Goal: Task Accomplishment & Management: Complete application form

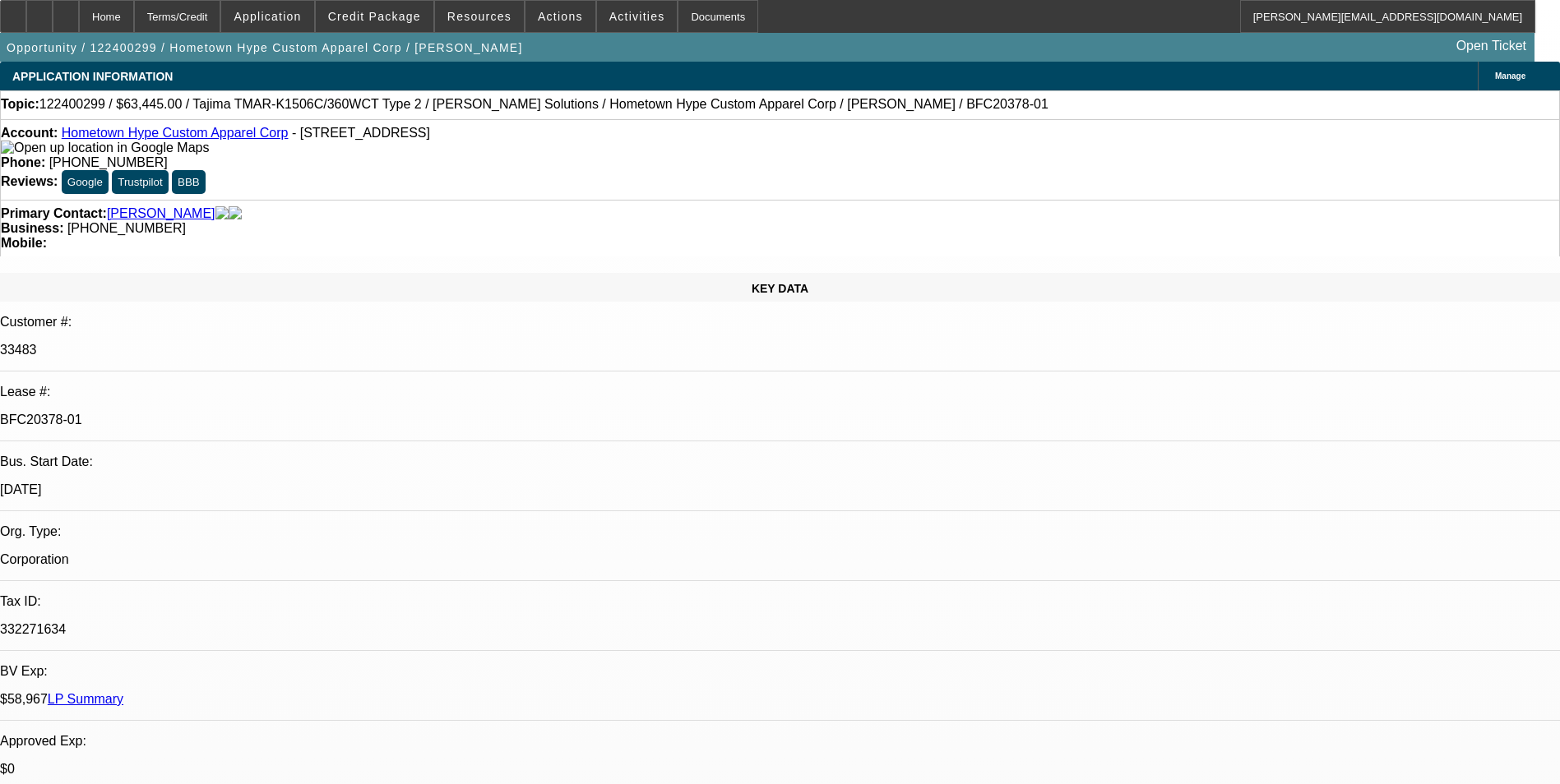
select select "0"
select select "2"
select select "0"
select select "2"
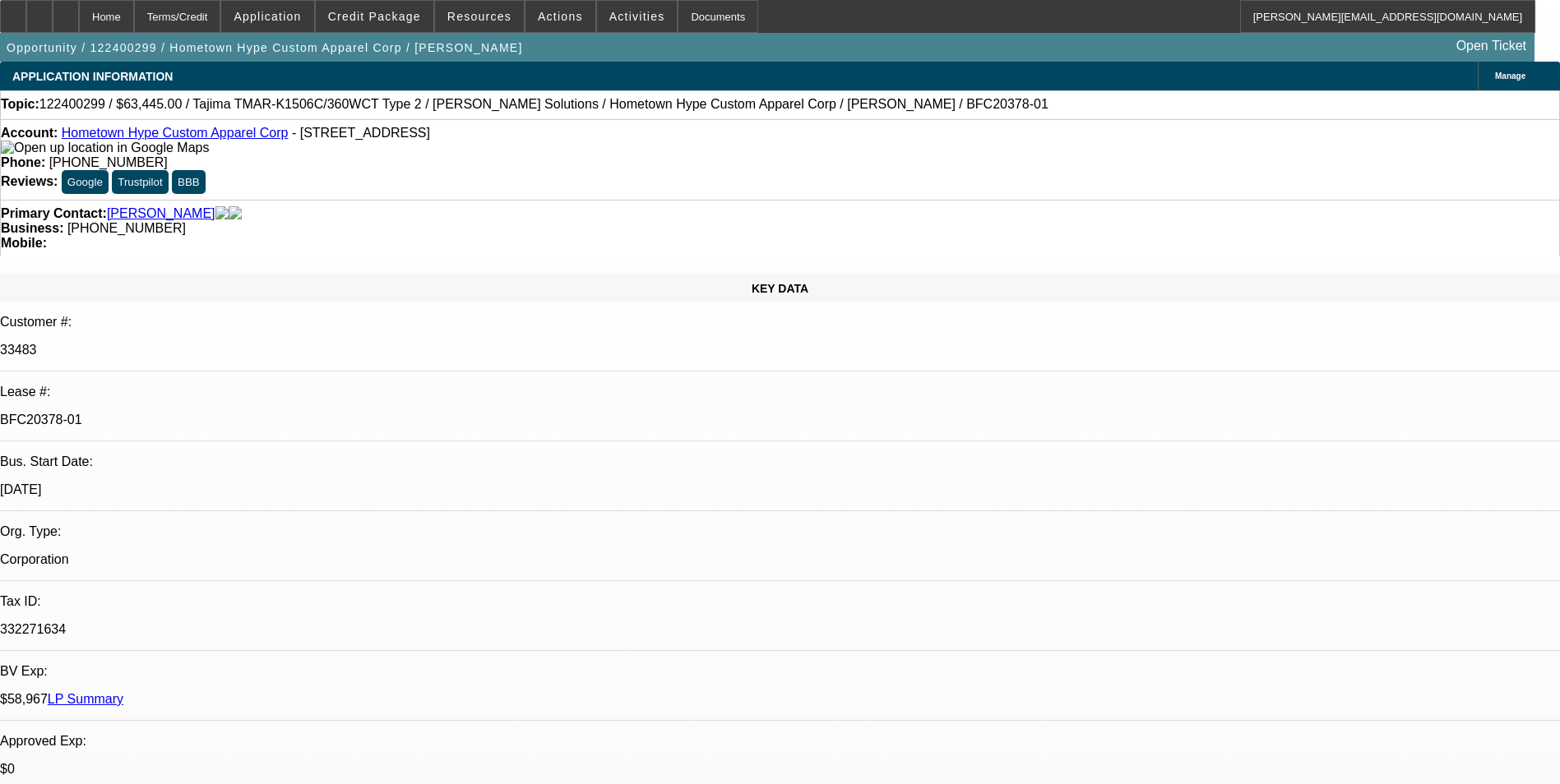
select select "0"
select select "2"
select select "0"
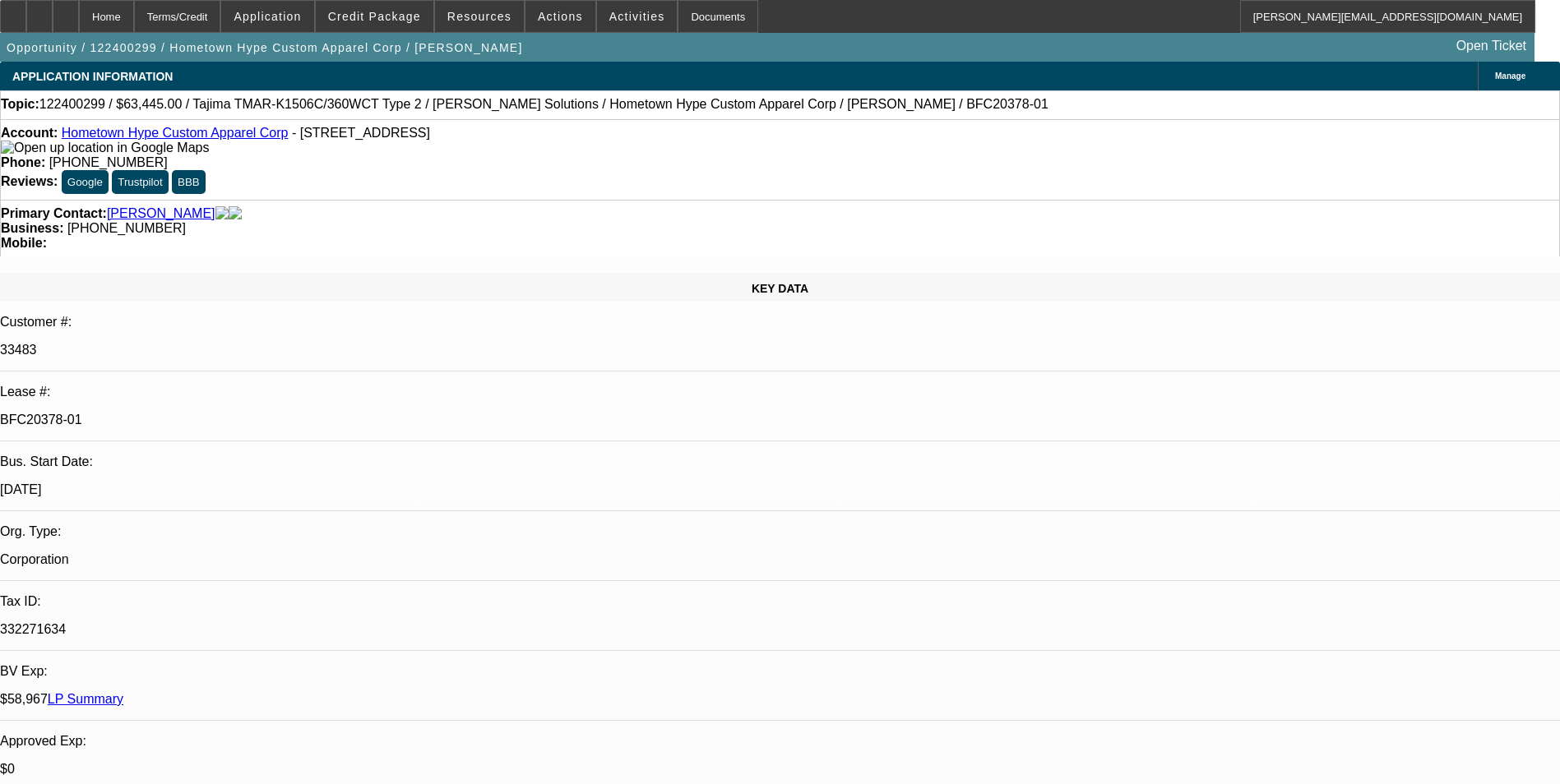
select select "2"
select select "0"
select select "1"
select select "2"
select select "6"
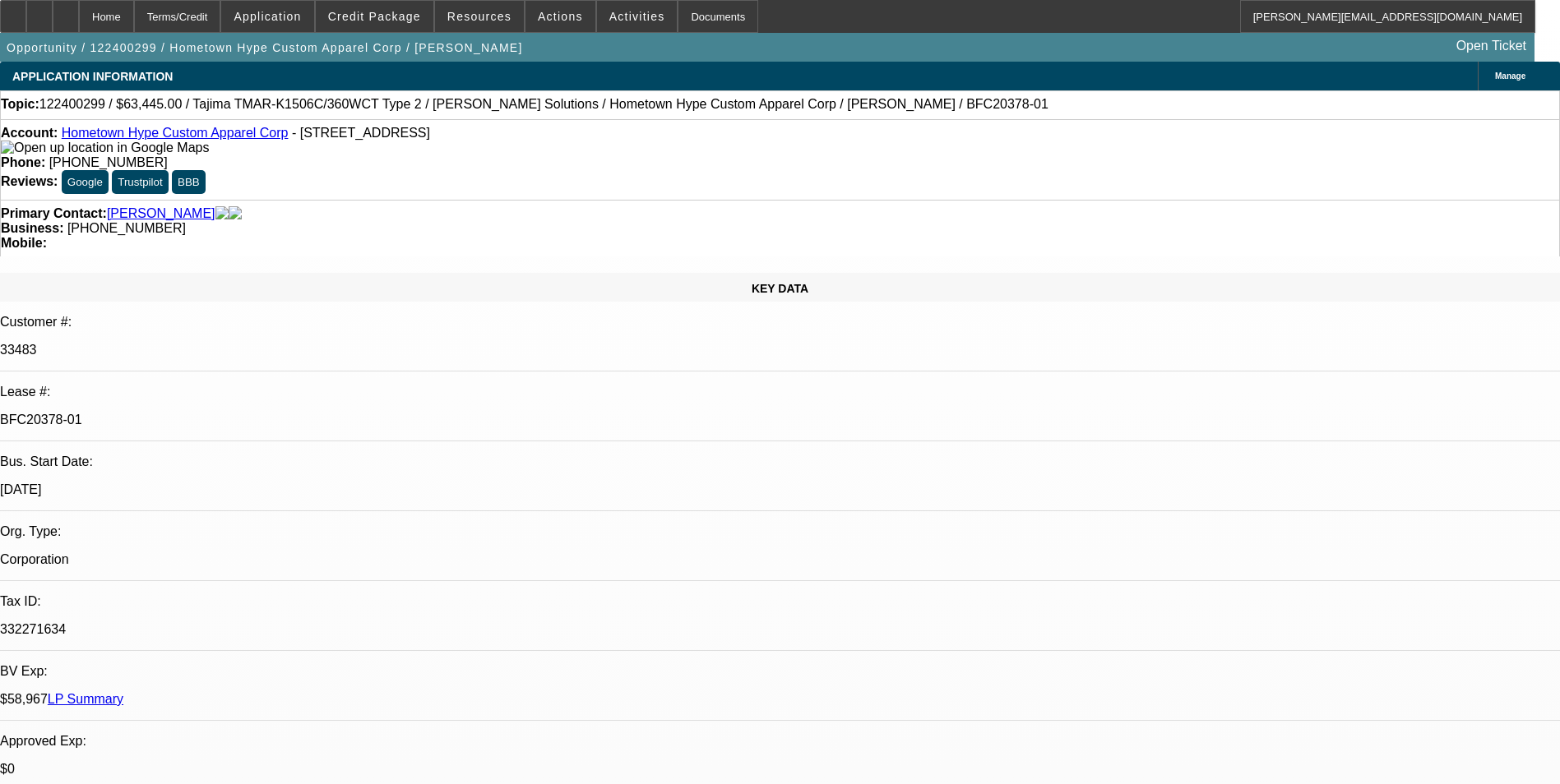
select select "1"
select select "2"
select select "6"
select select "1"
select select "2"
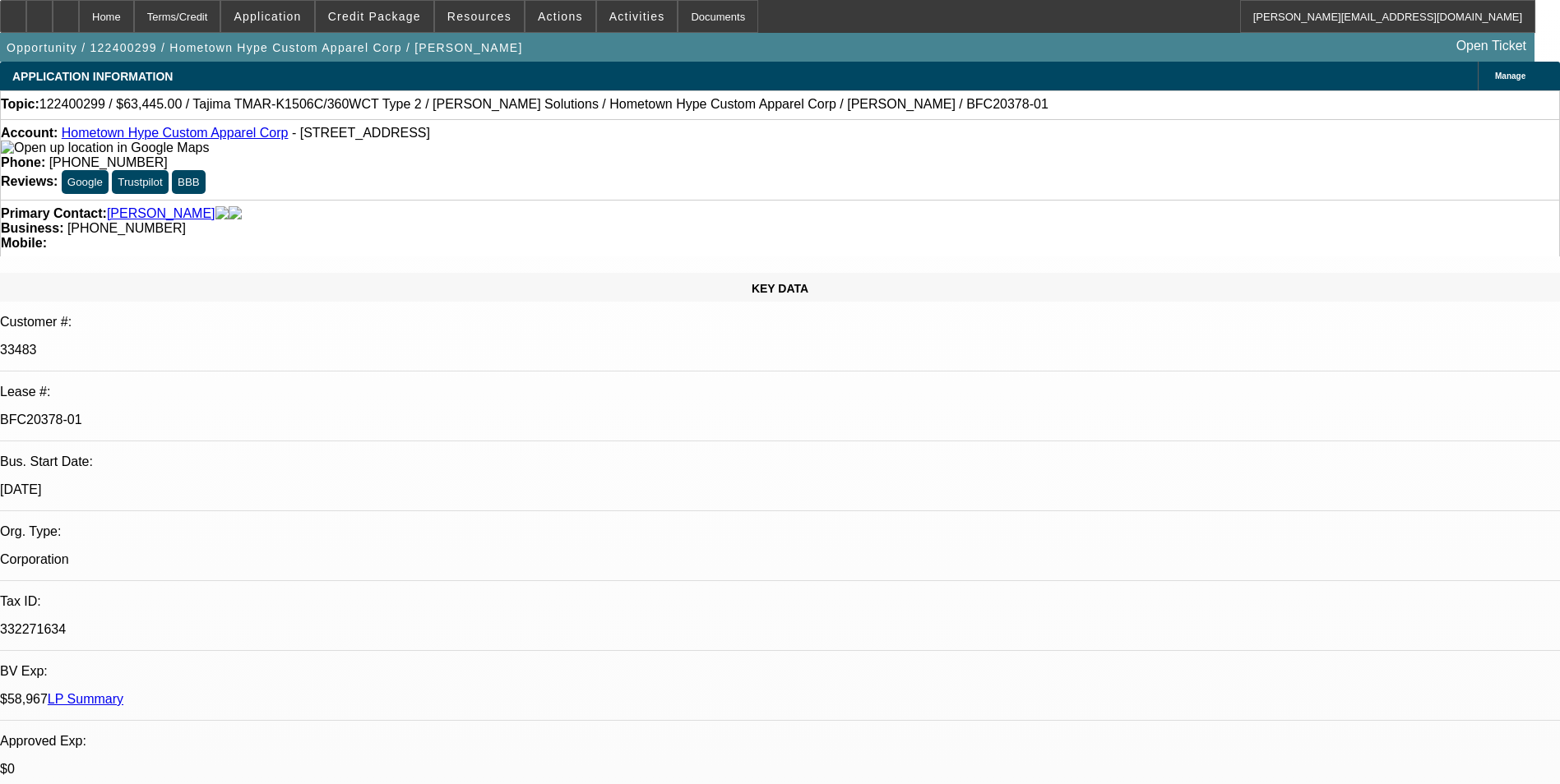
select select "6"
select select "1"
select select "2"
select select "6"
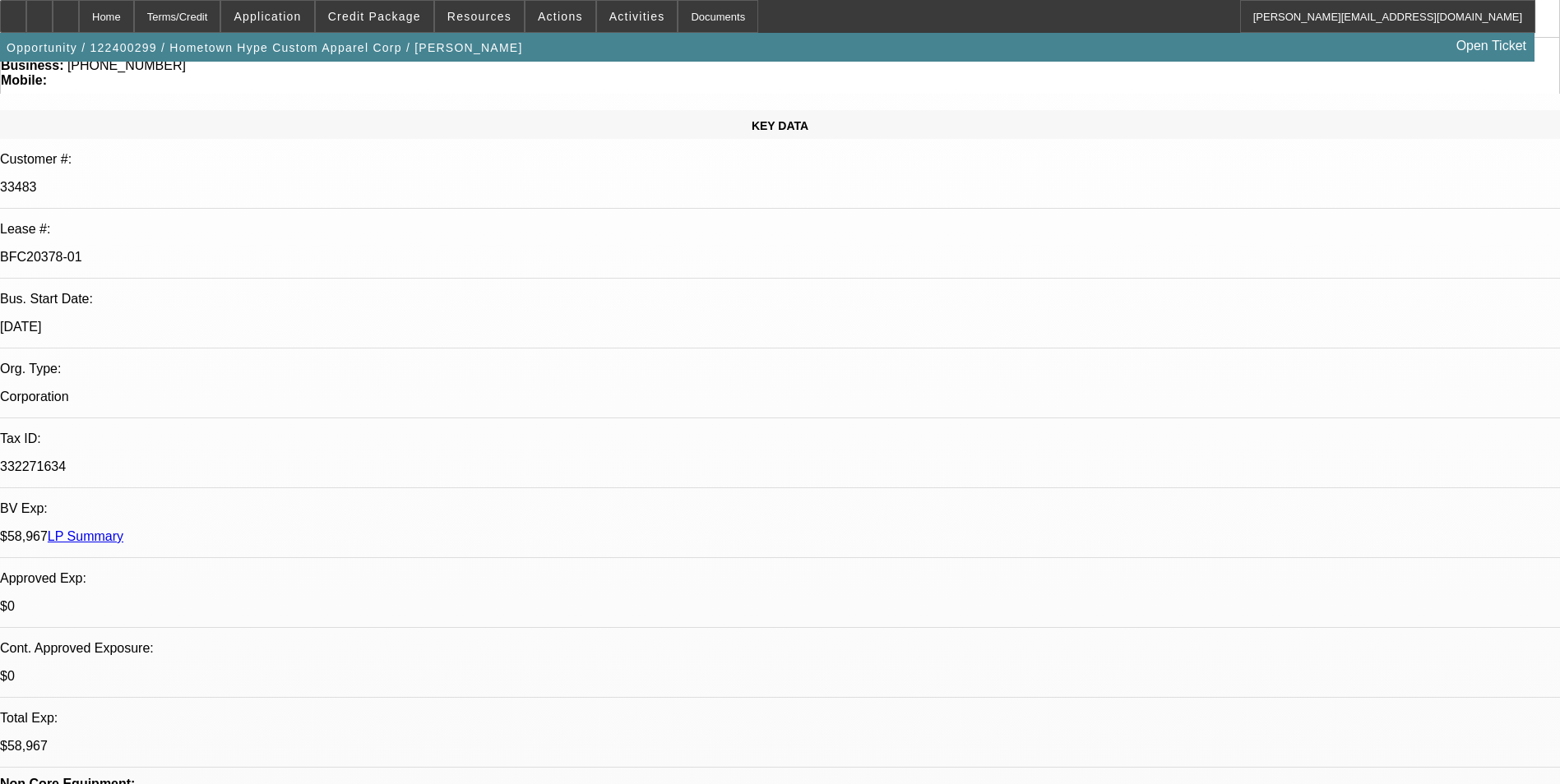
scroll to position [165, 0]
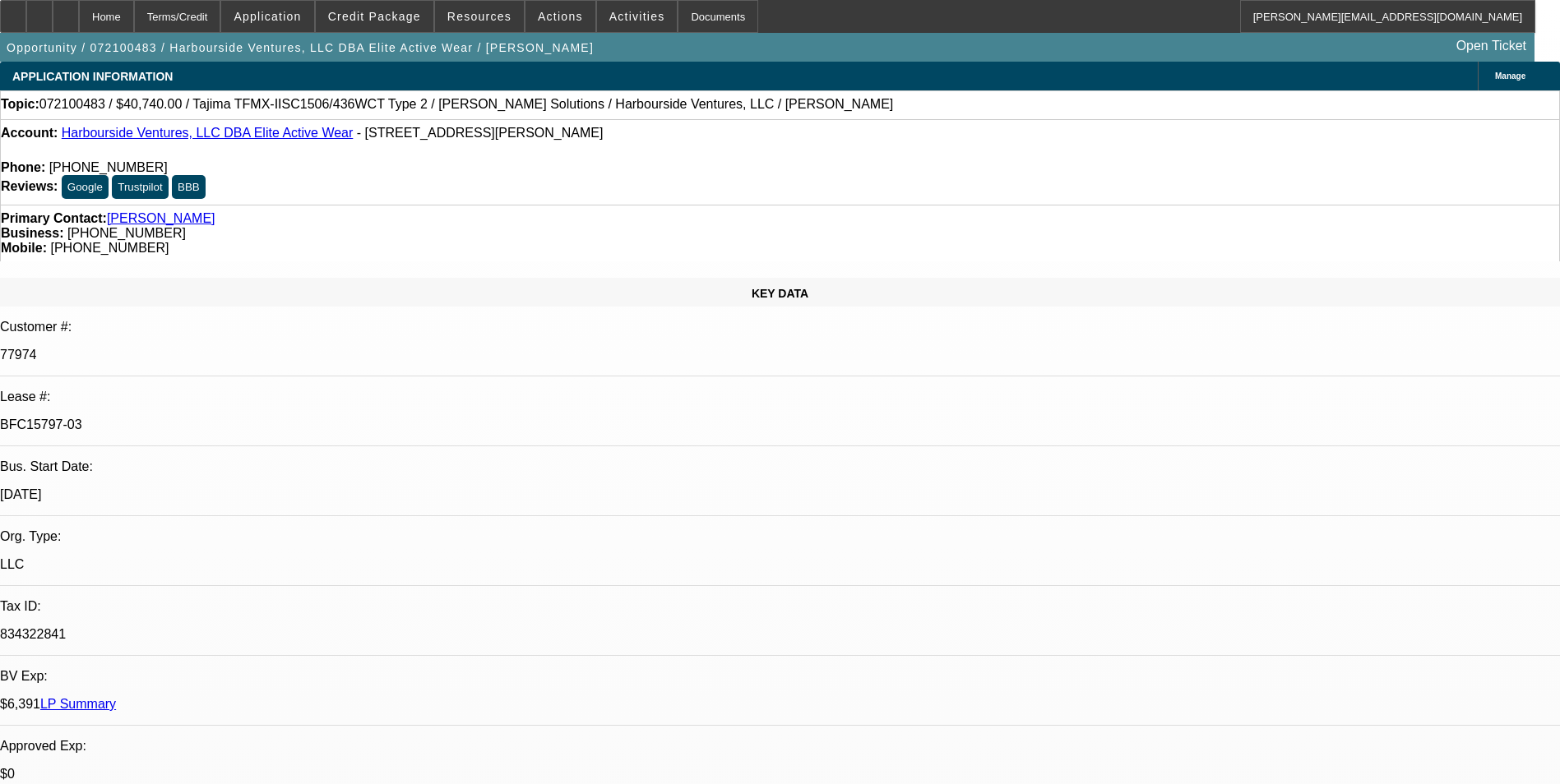
select select "0"
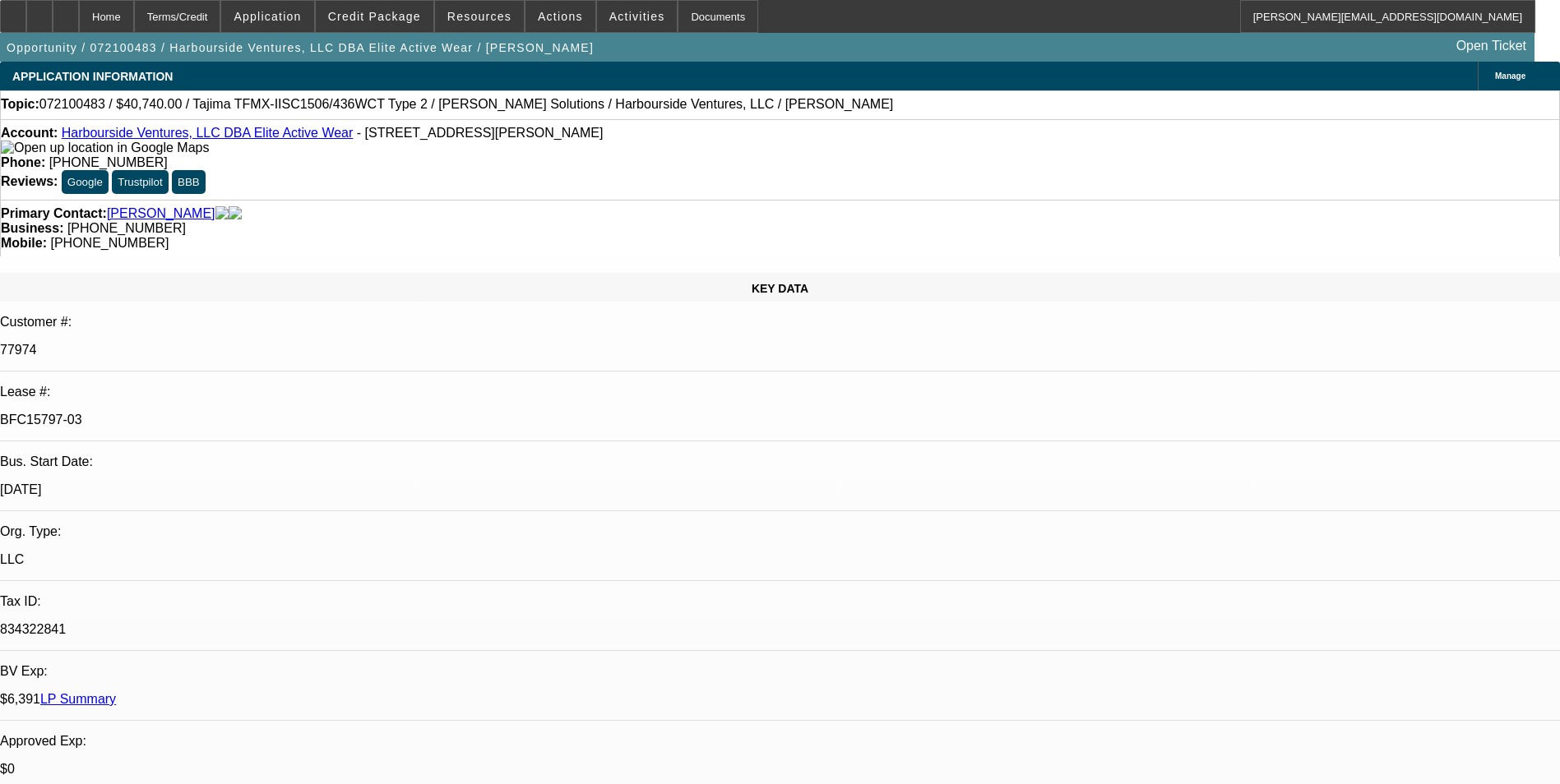
select select "0"
select select "0.1"
select select "0"
select select "2"
select select "0.1"
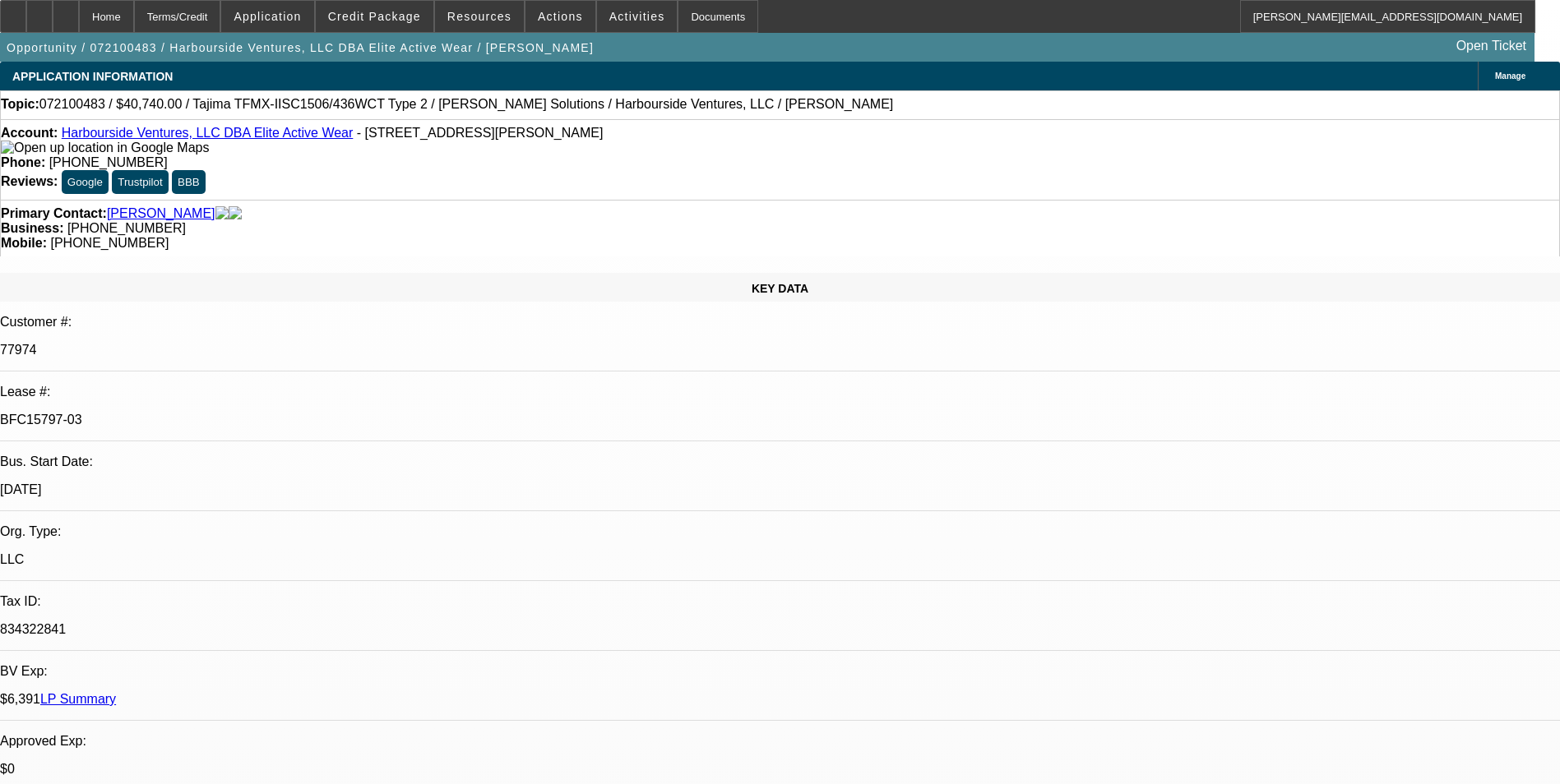
select select "0"
select select "2"
select select "0.1"
select select "0"
select select "2"
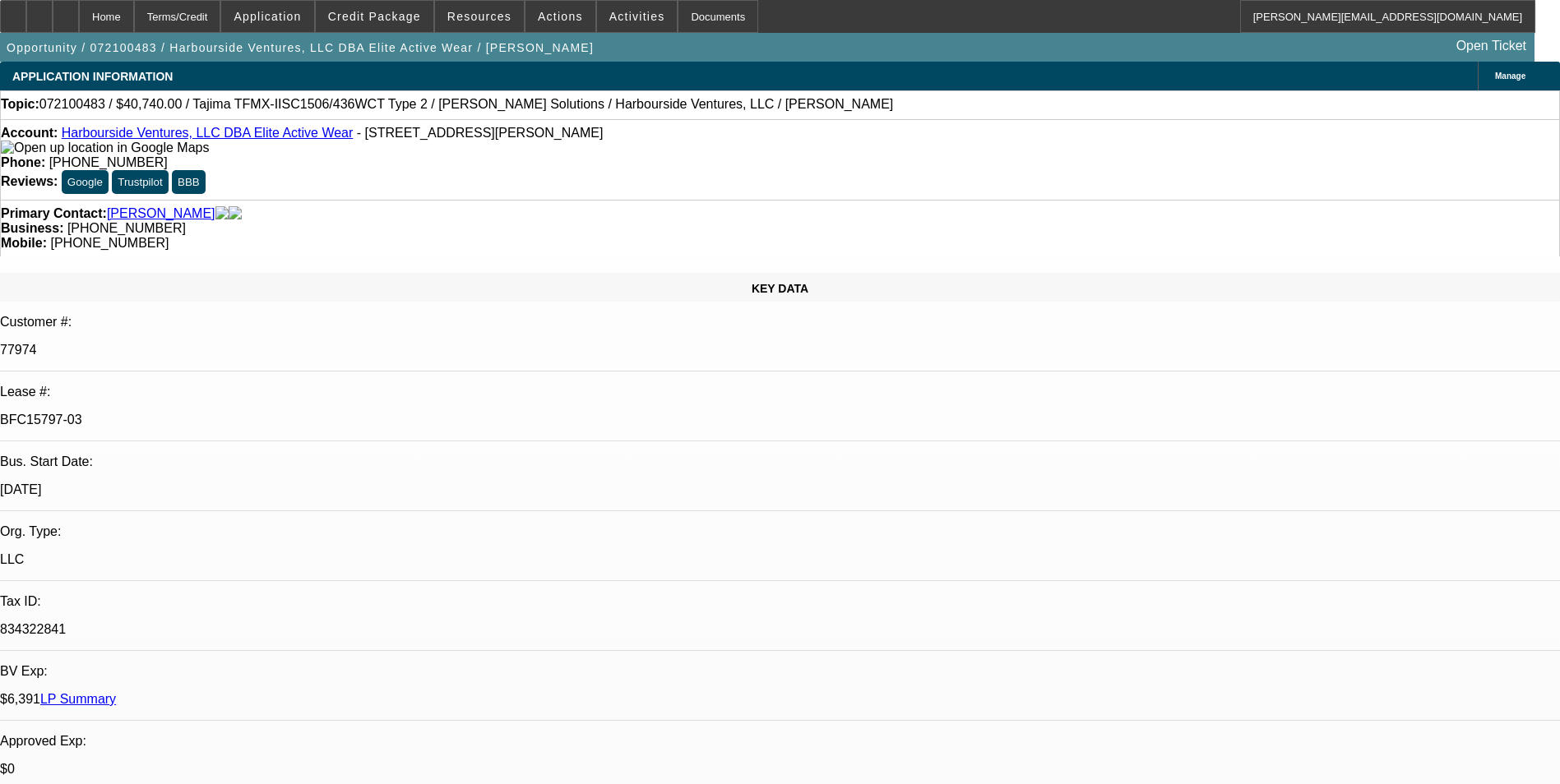
select select "0.1"
select select "1"
select select "4"
select select "1"
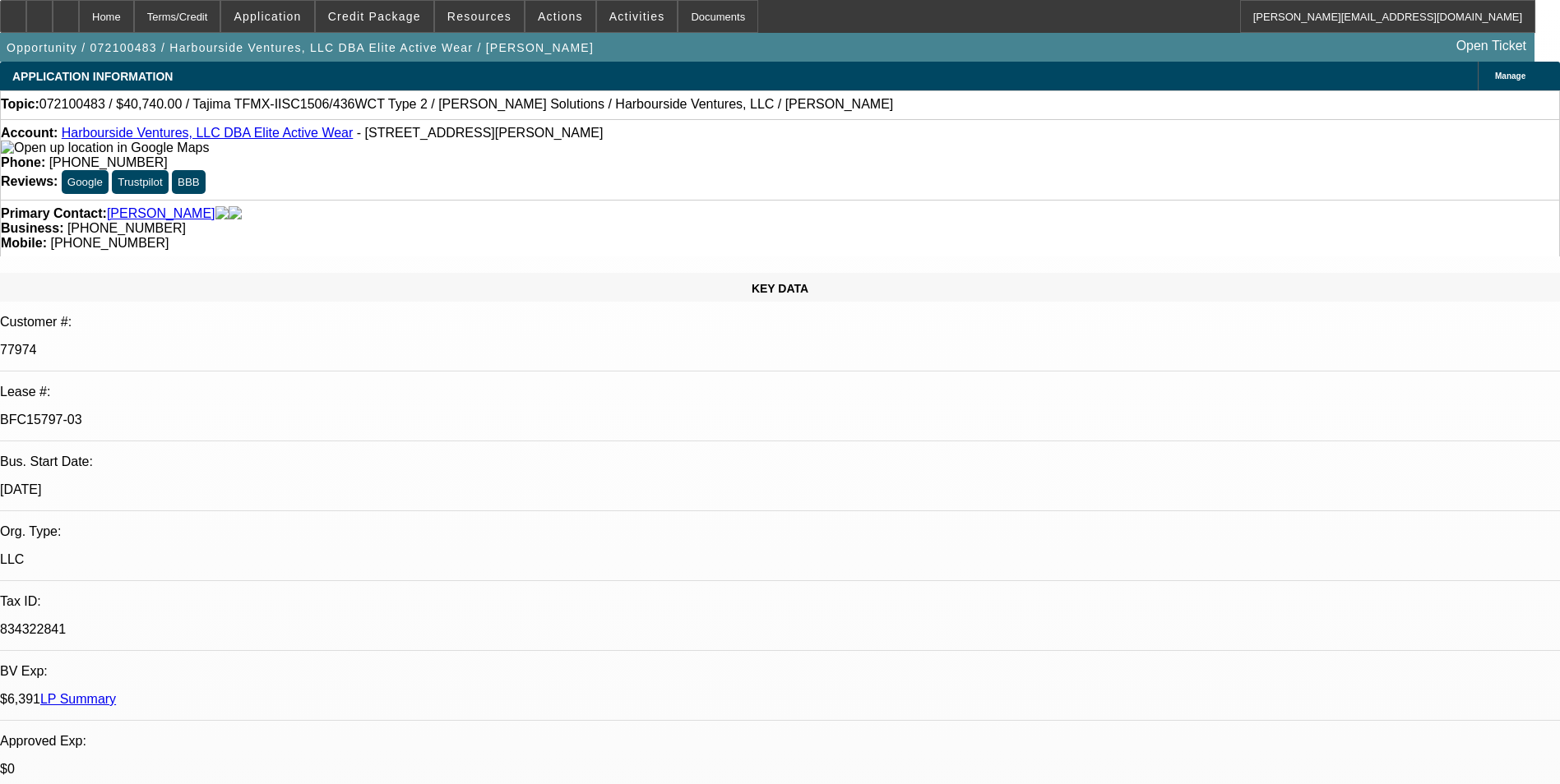
select select "2"
select select "4"
select select "1"
select select "2"
select select "4"
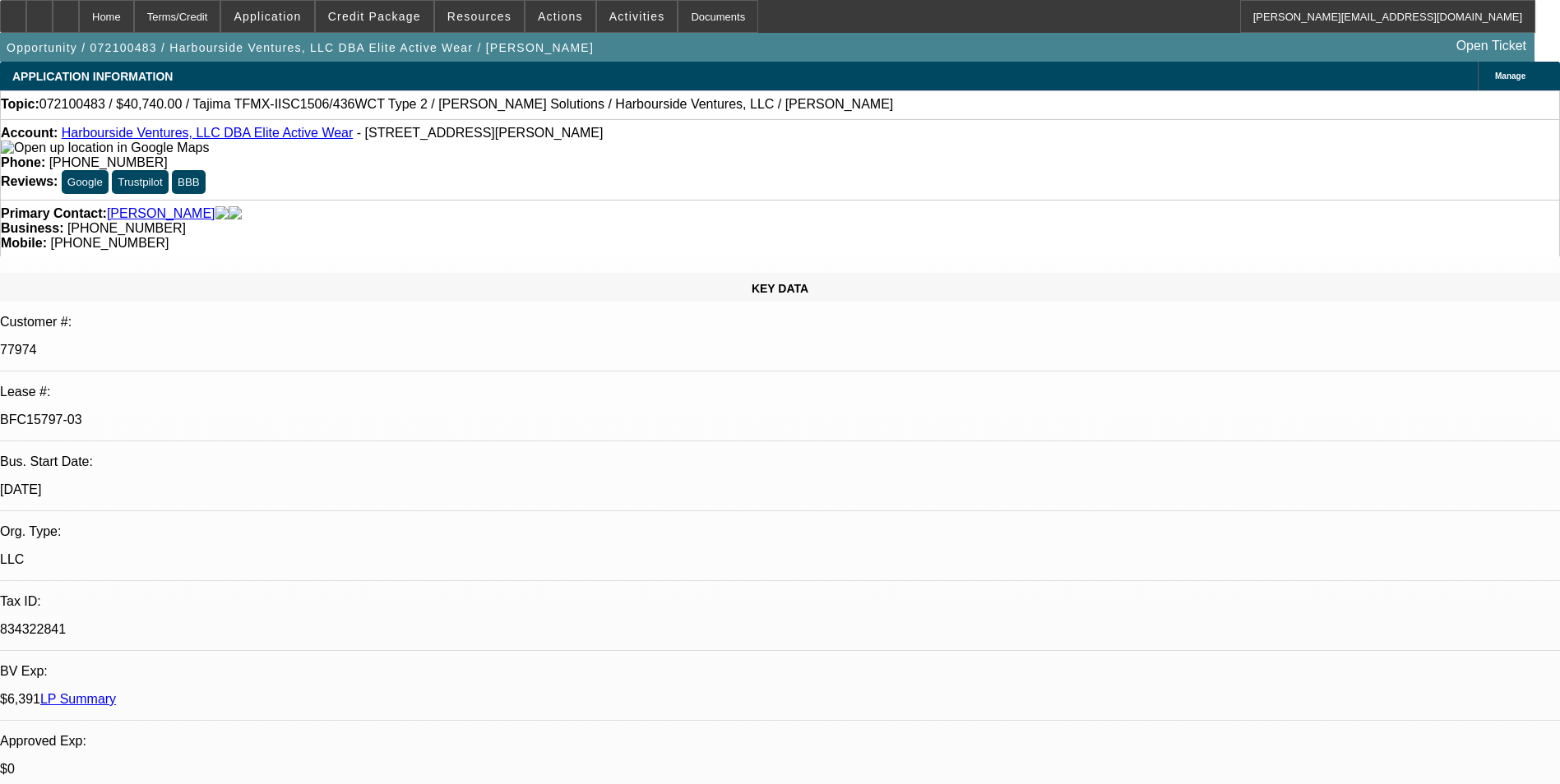
select select "1"
select select "2"
select select "4"
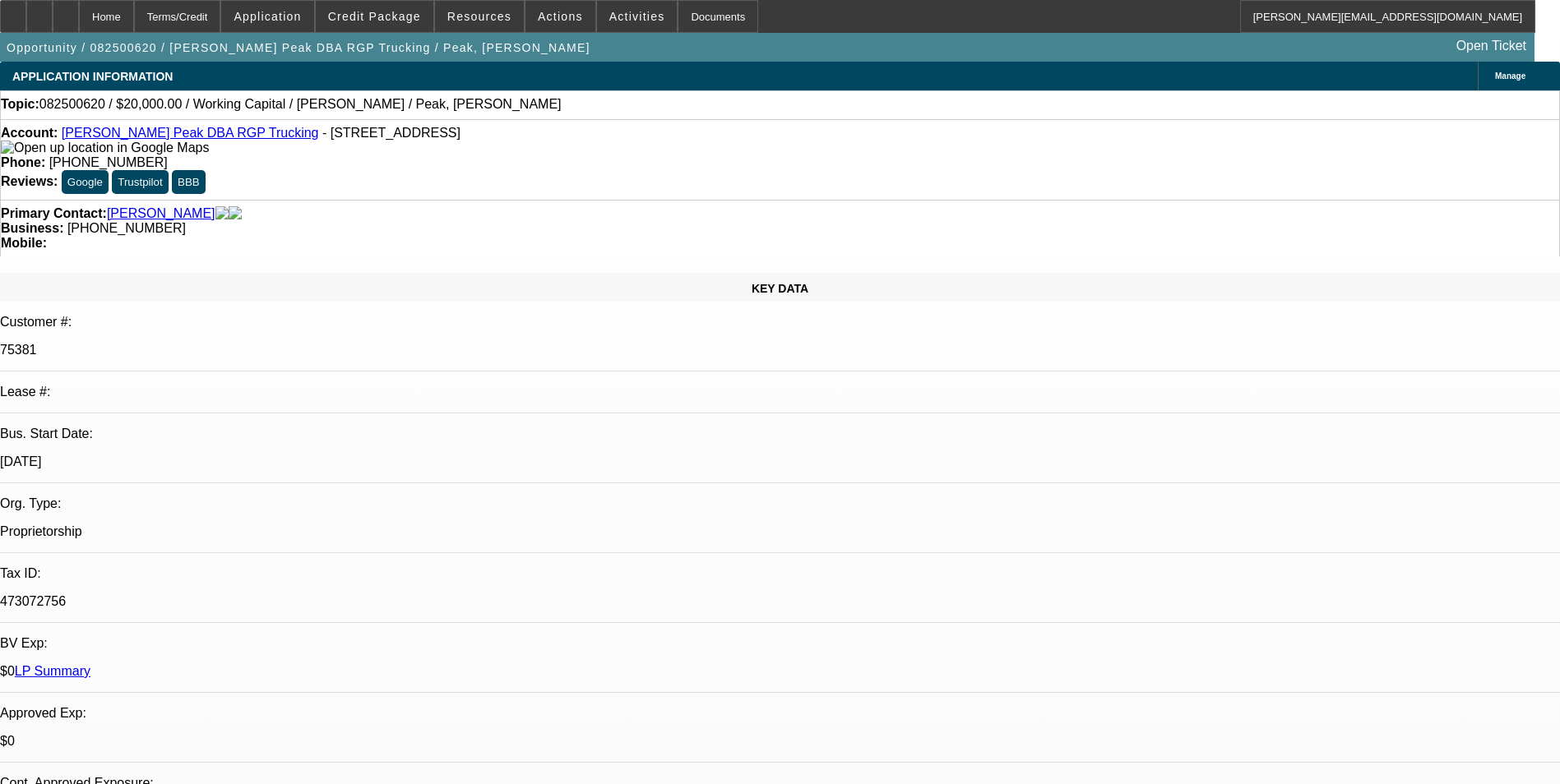
select select "0"
select select "2"
select select "0.1"
select select "0"
select select "2"
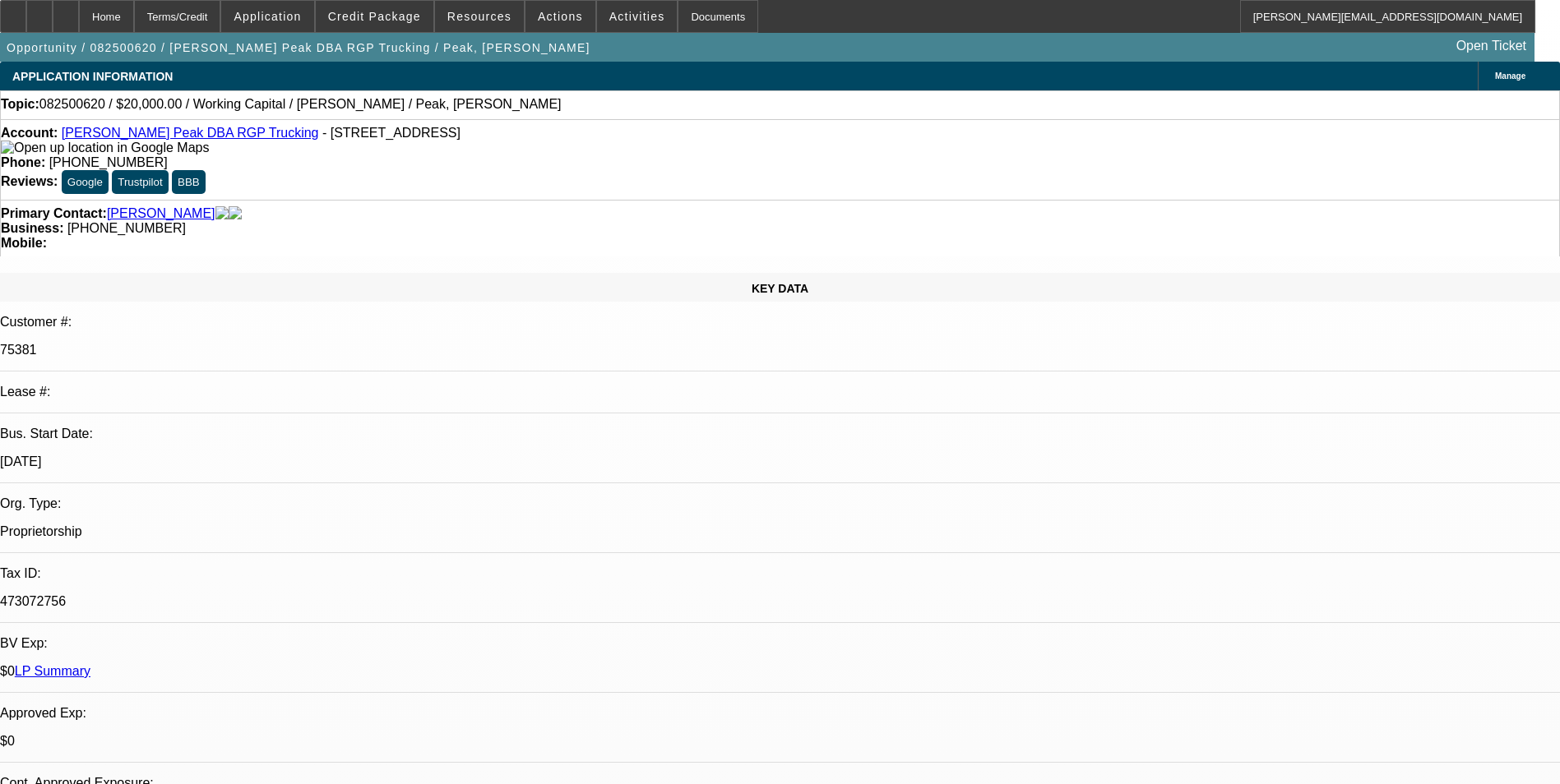
select select "0.1"
select select "1"
select select "2"
select select "4"
select select "1"
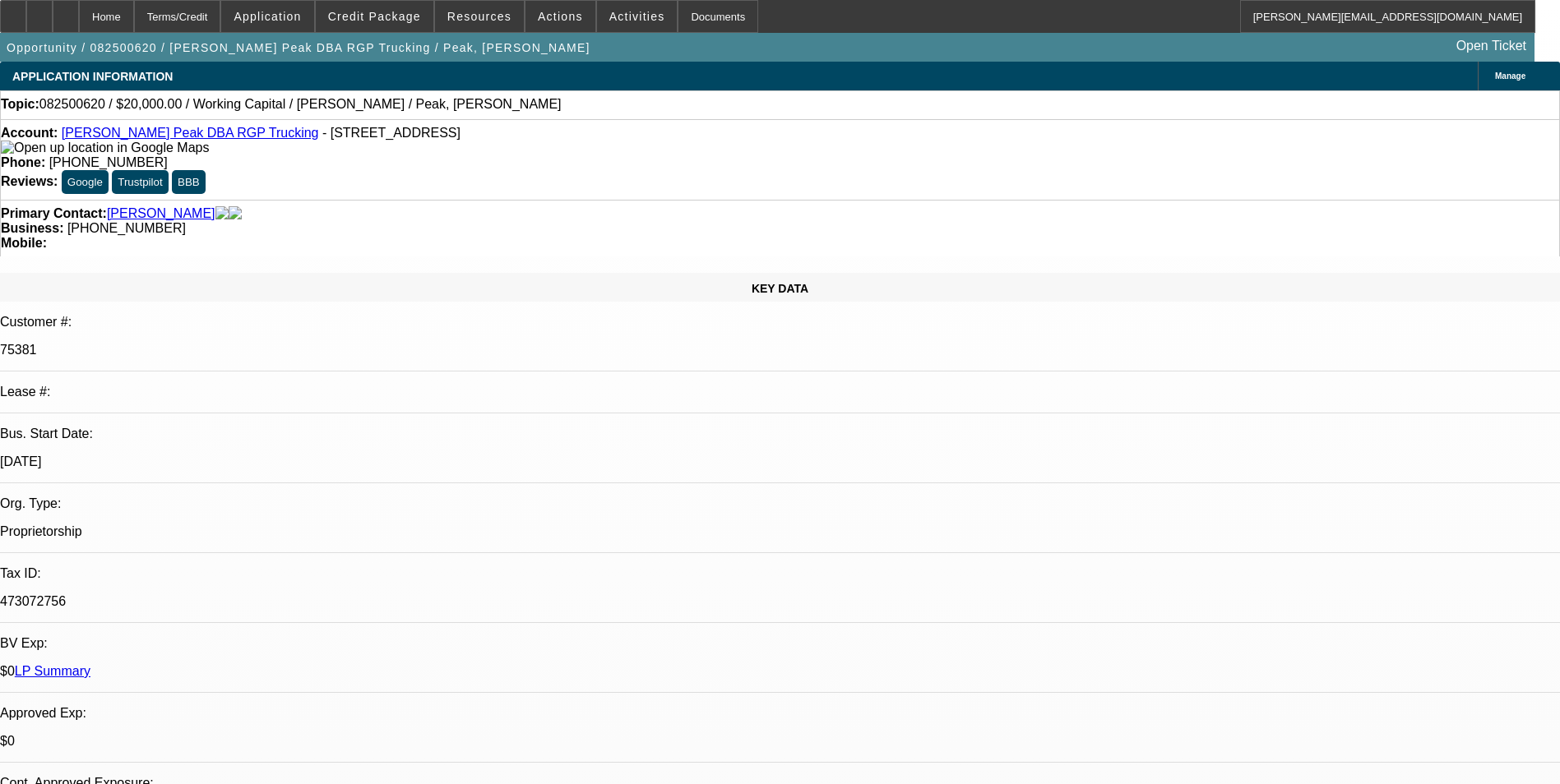
select select "2"
select select "4"
click at [402, 23] on span at bounding box center [374, 16] width 117 height 39
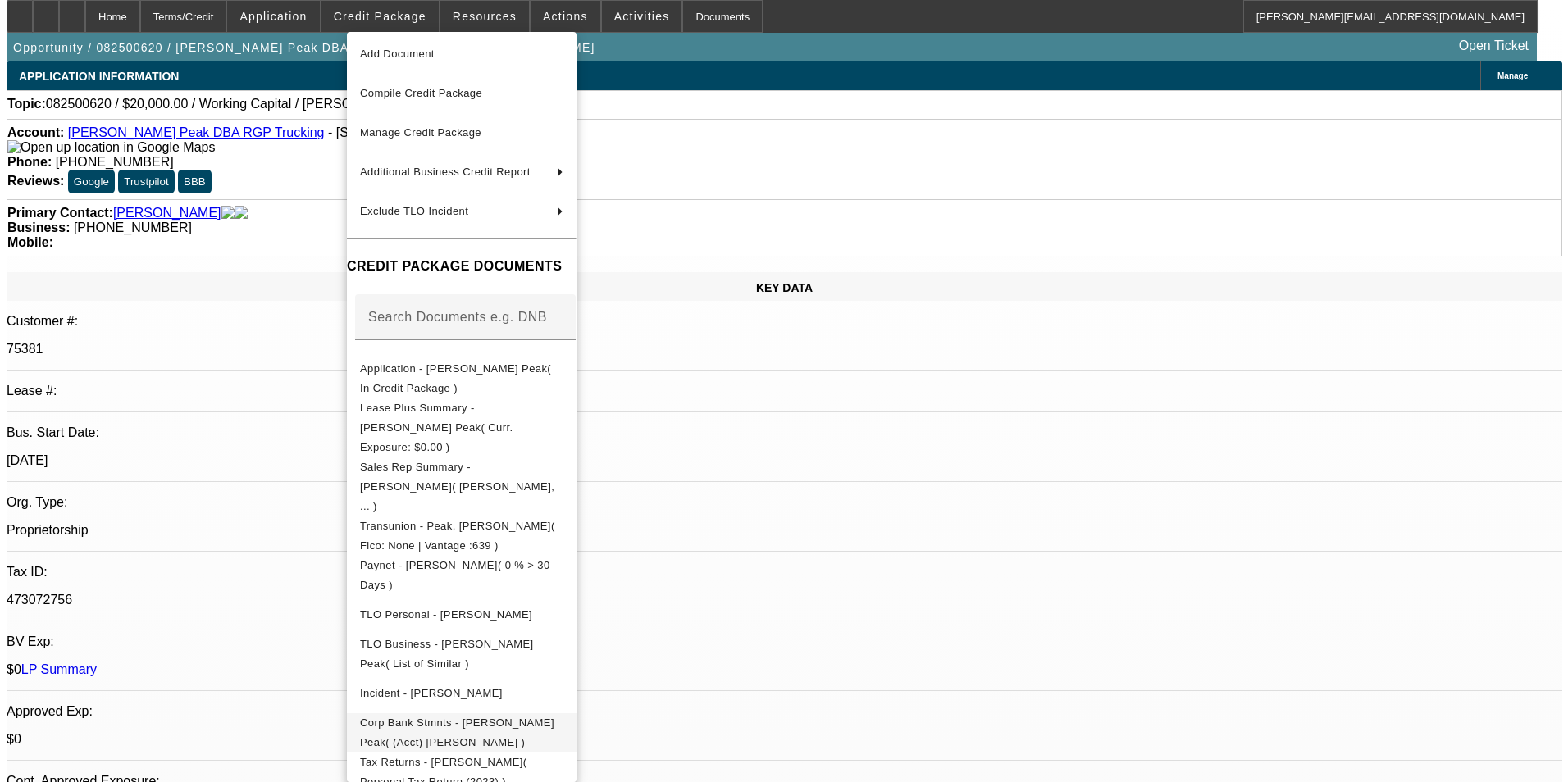
scroll to position [66, 0]
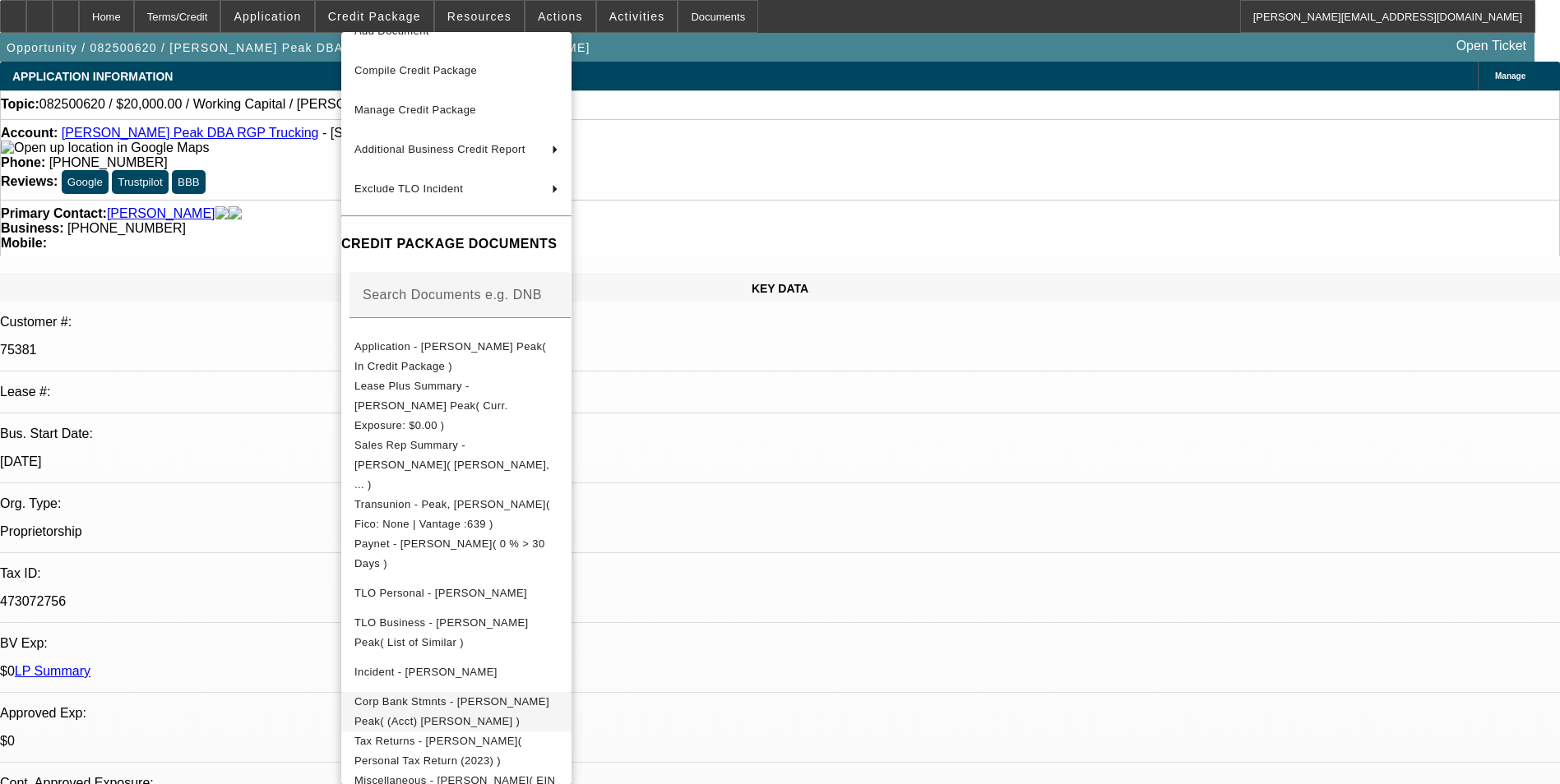
click at [550, 696] on span "Corp Bank Stmnts - Rodney Peak( (Acct) Rodney Peak )" at bounding box center [452, 712] width 195 height 32
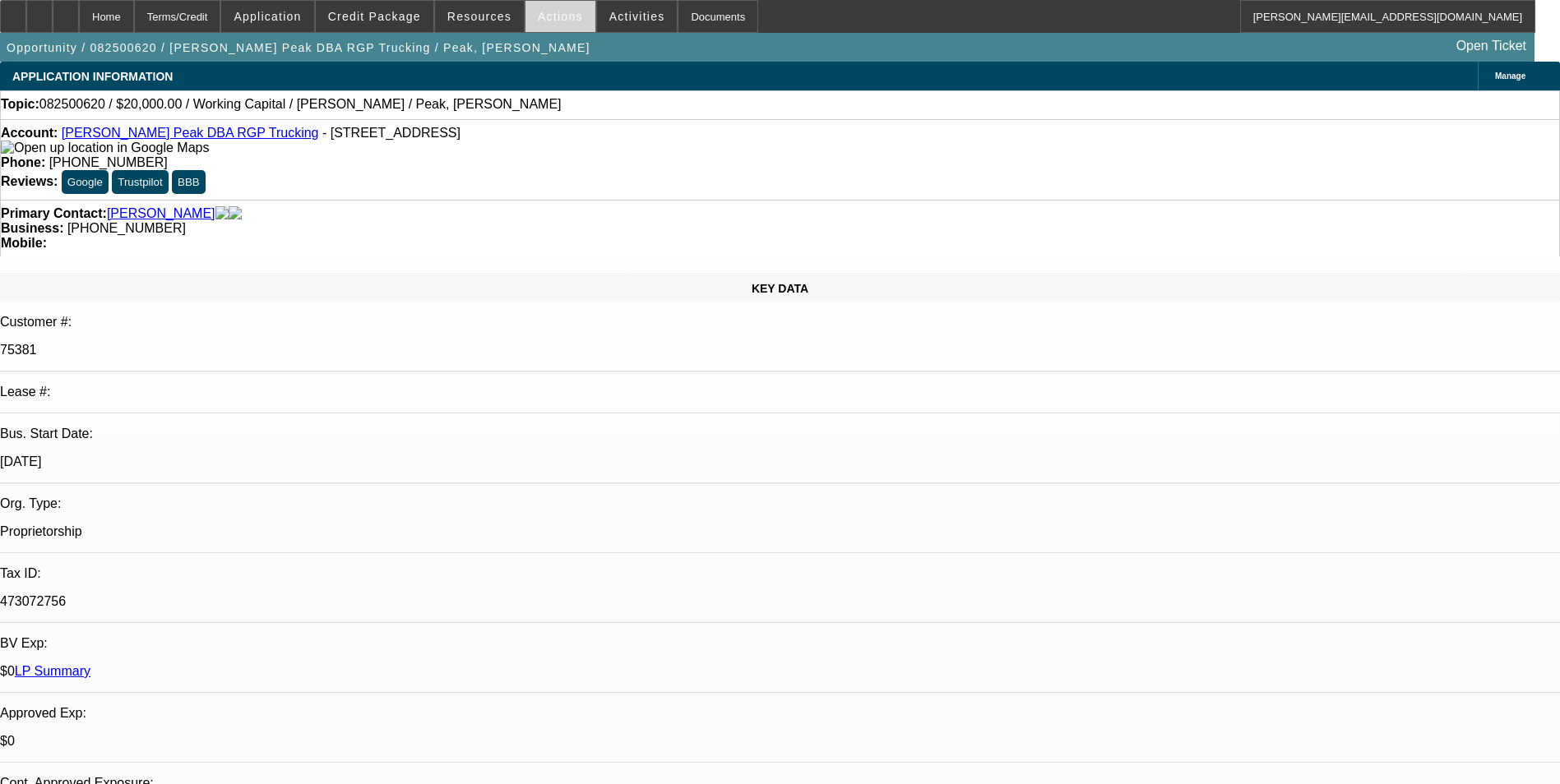
click at [548, 22] on span "Actions" at bounding box center [560, 17] width 45 height 13
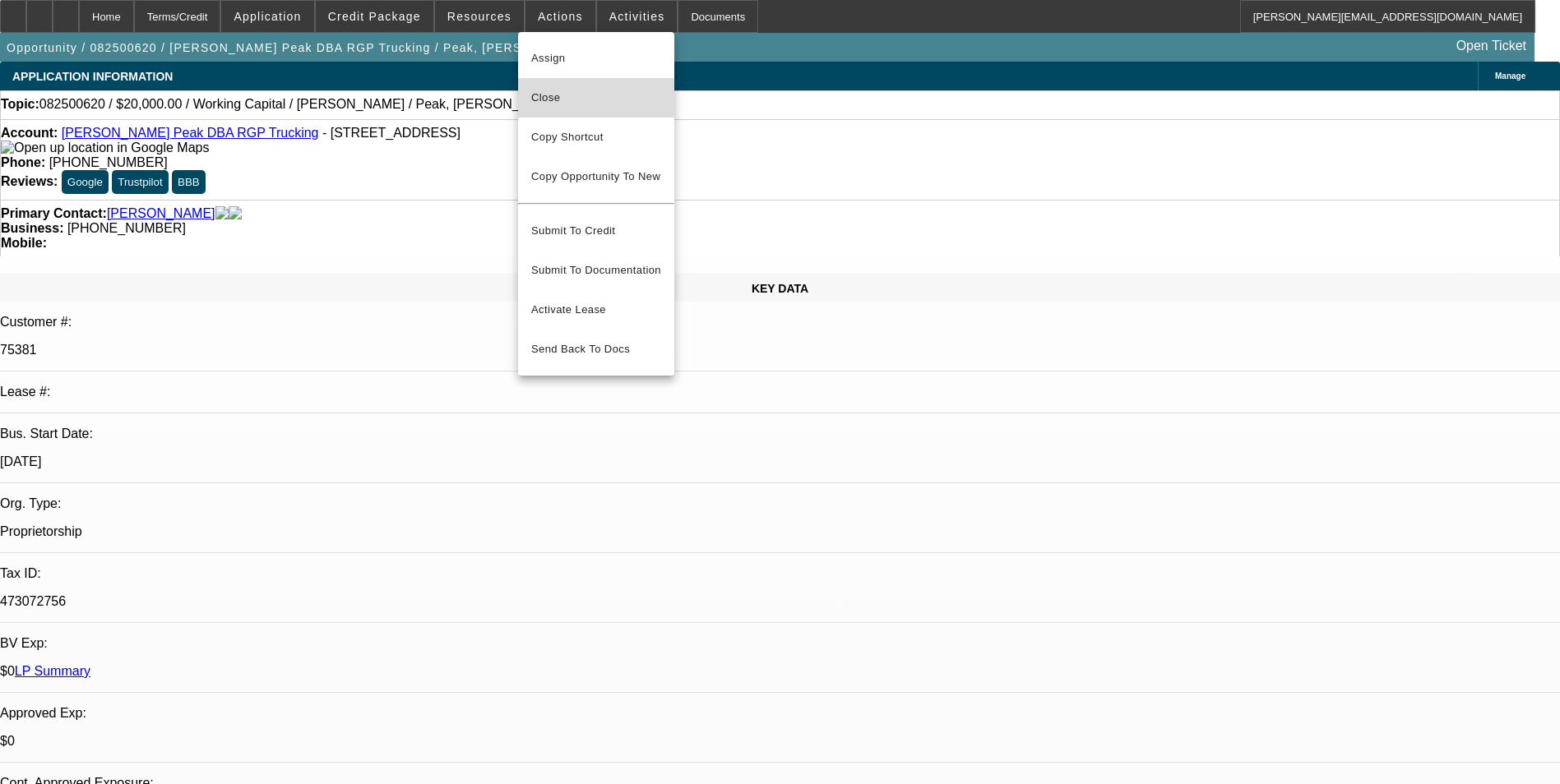
click at [560, 100] on span "Close" at bounding box center [596, 98] width 130 height 20
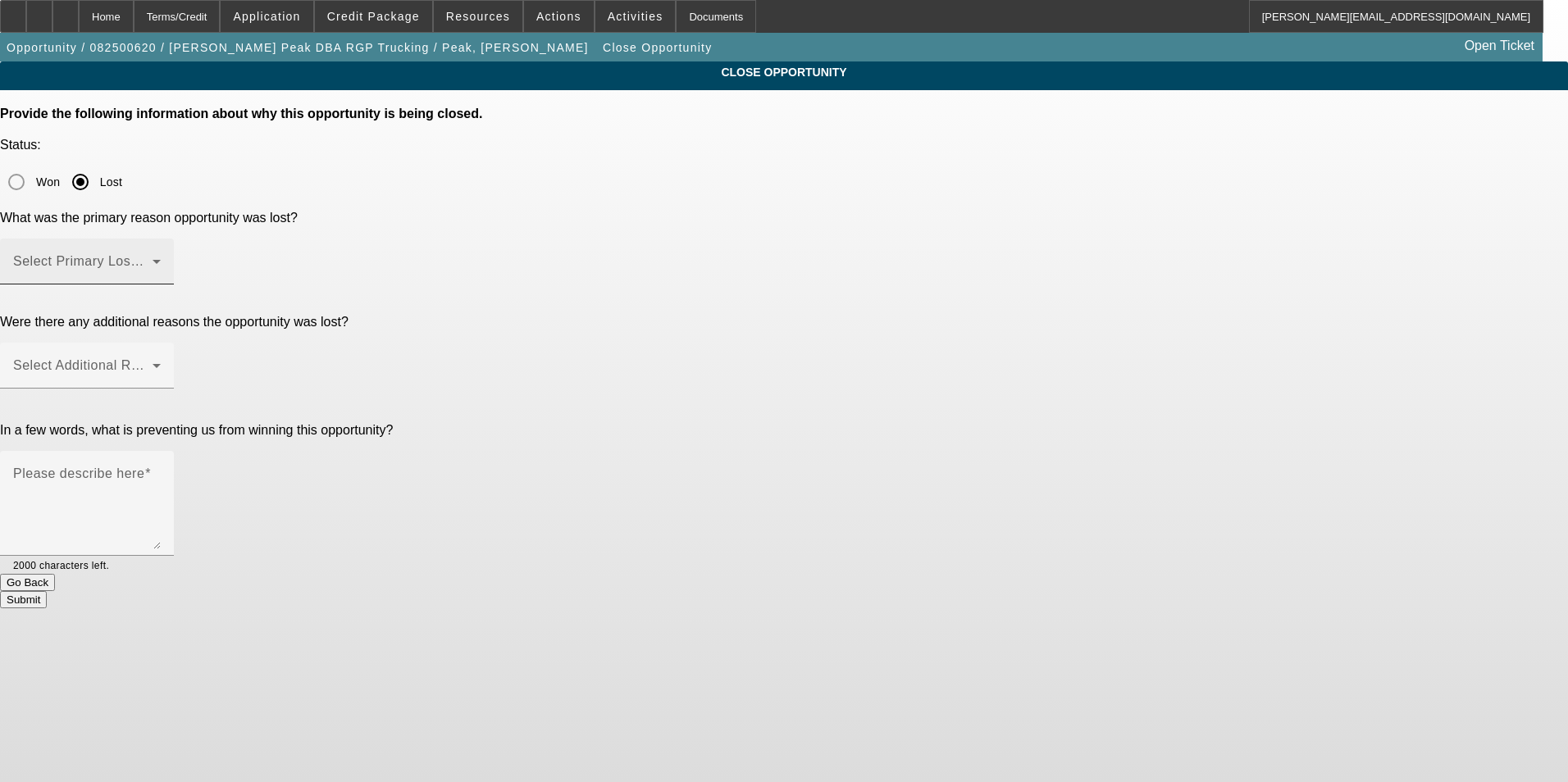
click at [153, 258] on span at bounding box center [83, 268] width 139 height 20
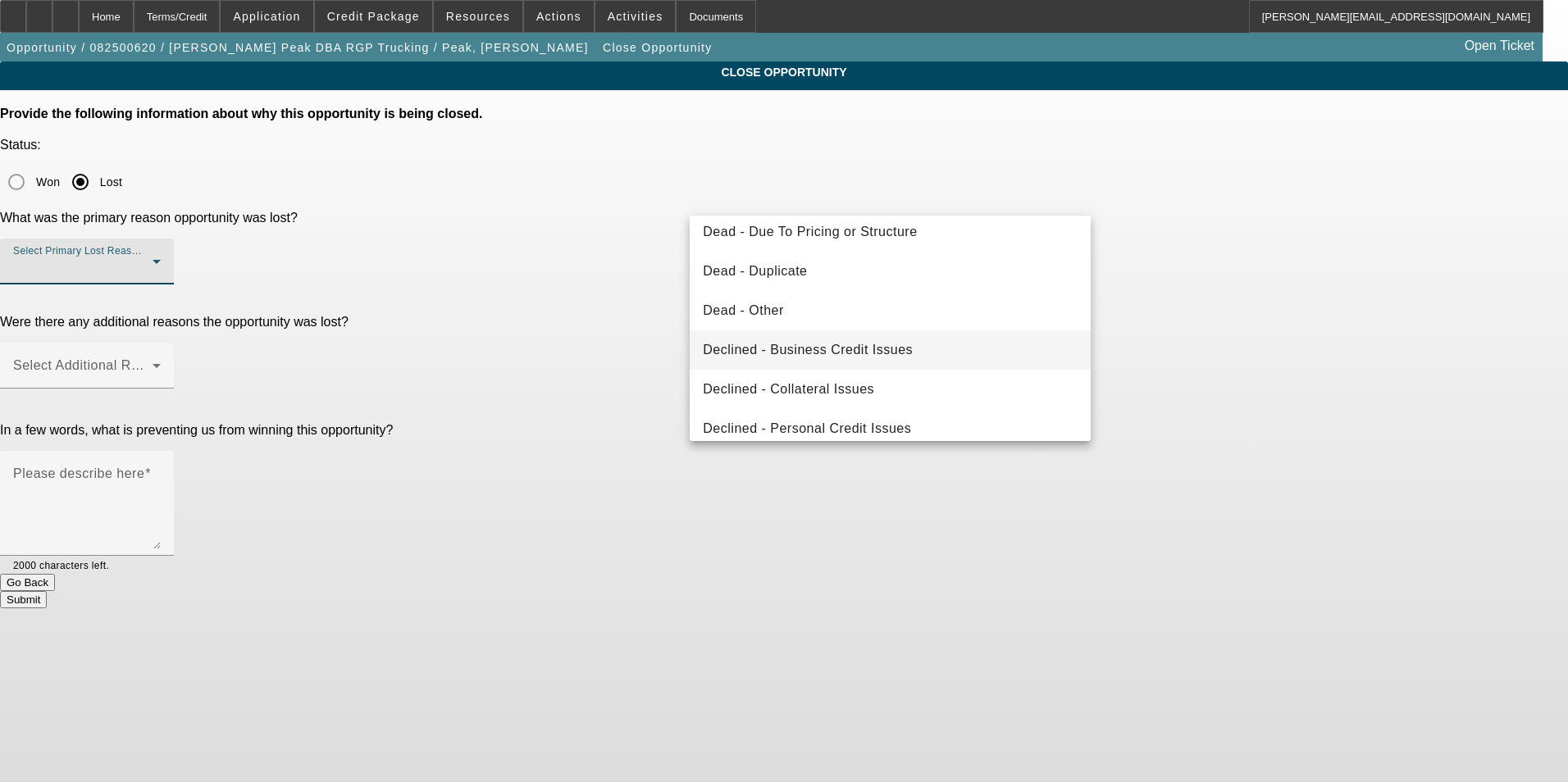
scroll to position [138, 0]
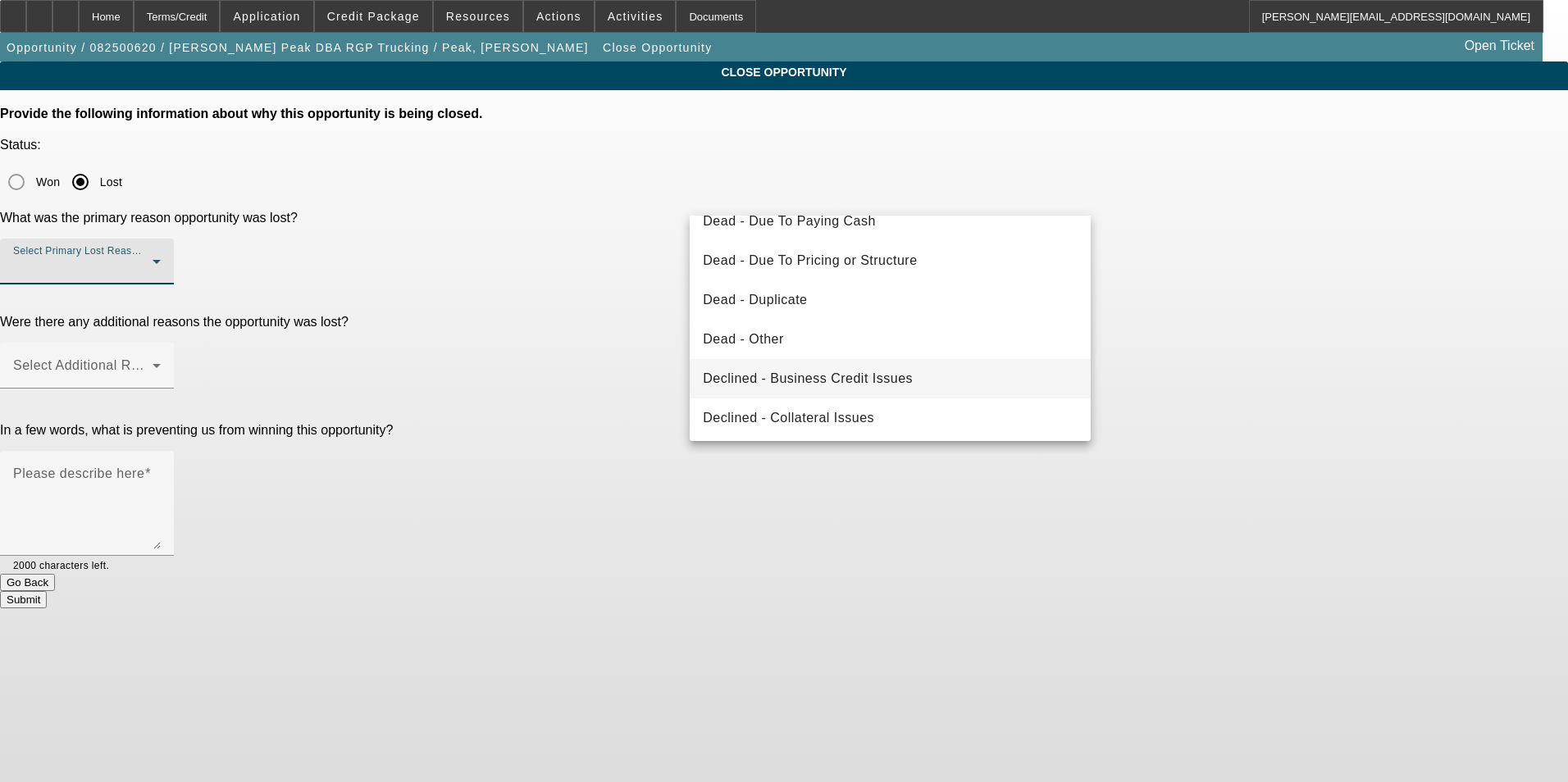
click at [905, 381] on span "Declined - Business Credit Issues" at bounding box center [807, 379] width 210 height 20
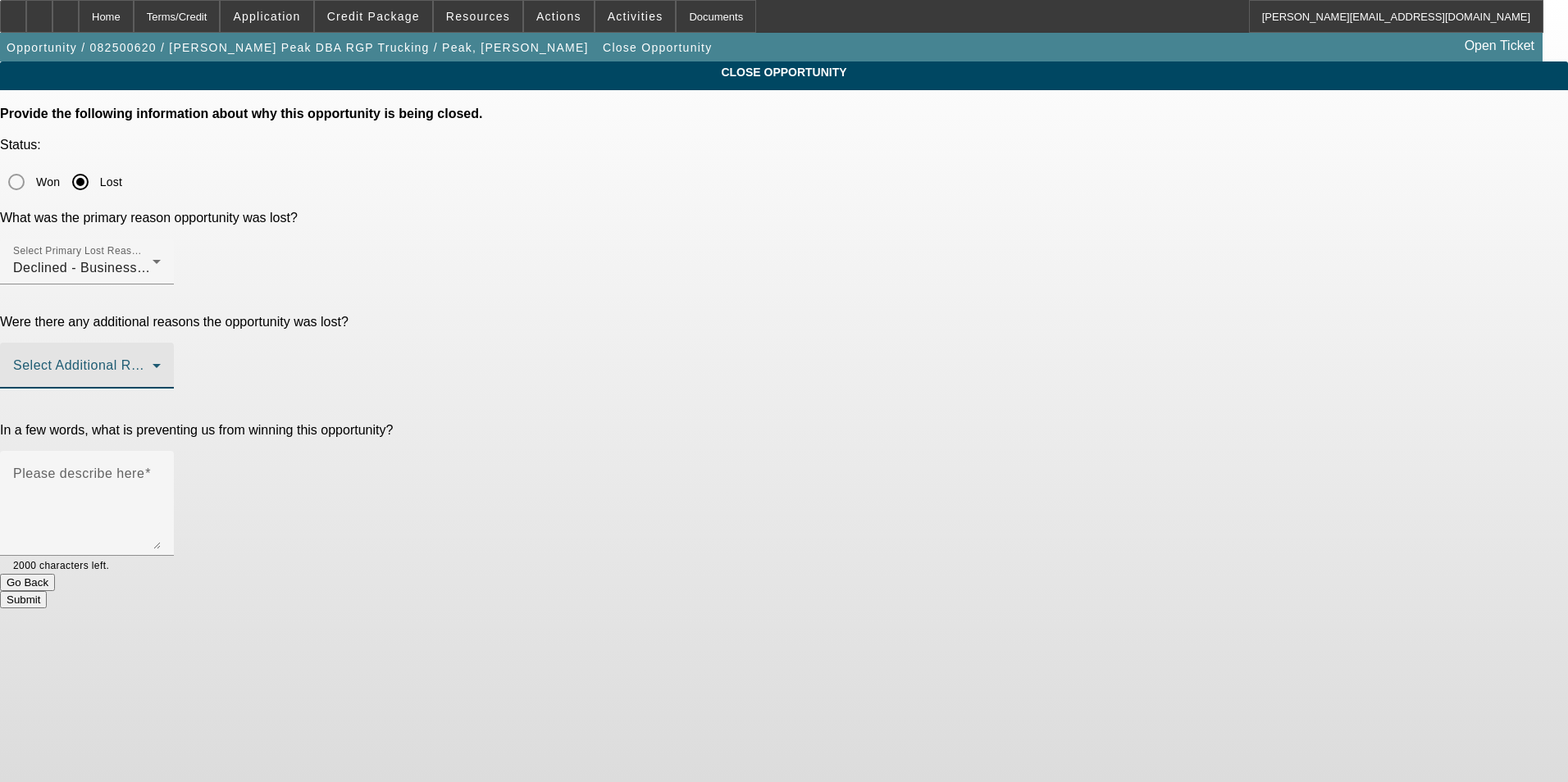
click at [153, 362] on span at bounding box center [83, 372] width 139 height 20
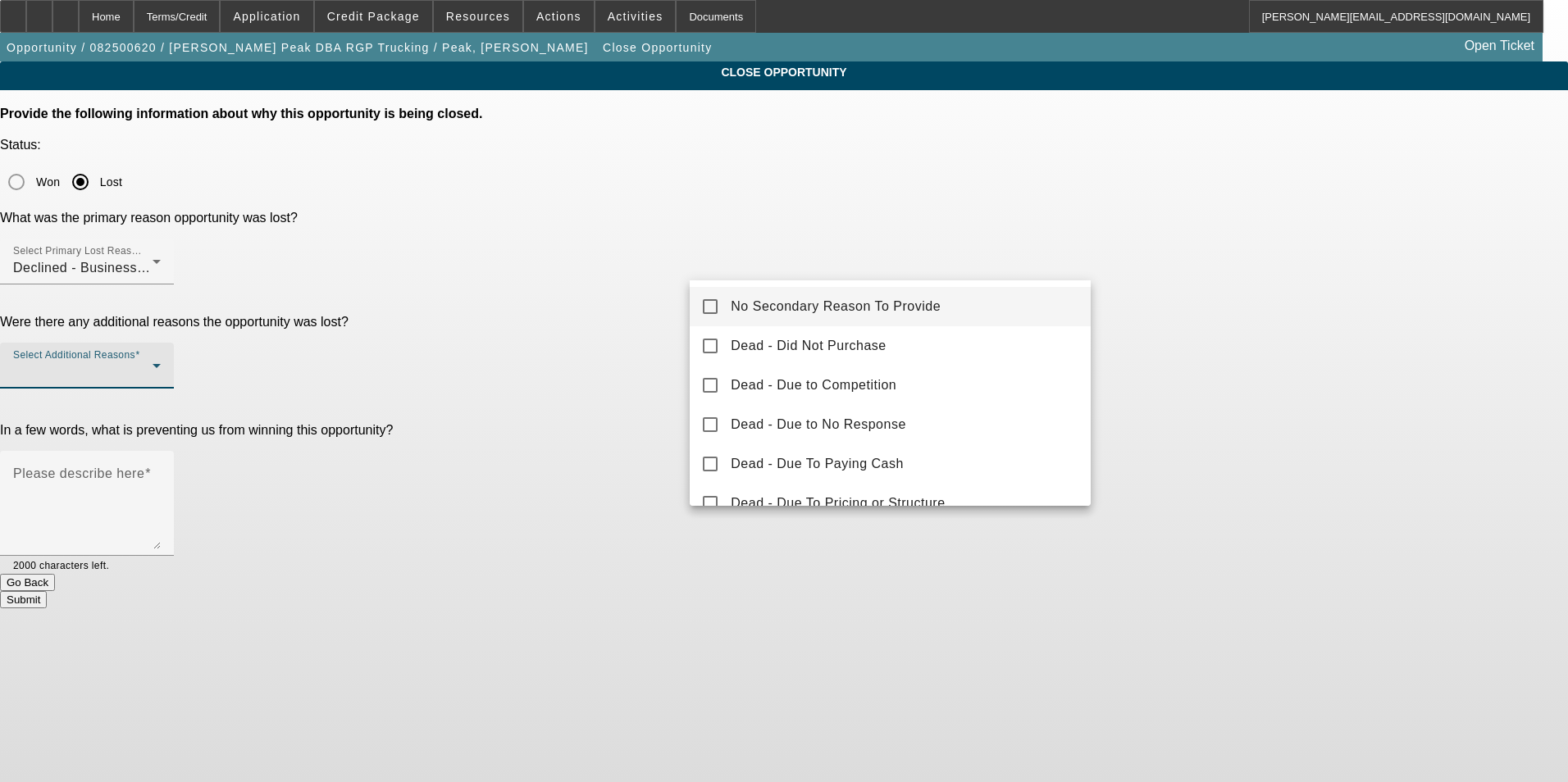
click at [895, 316] on span "No Secondary Reason To Provide" at bounding box center [835, 307] width 210 height 20
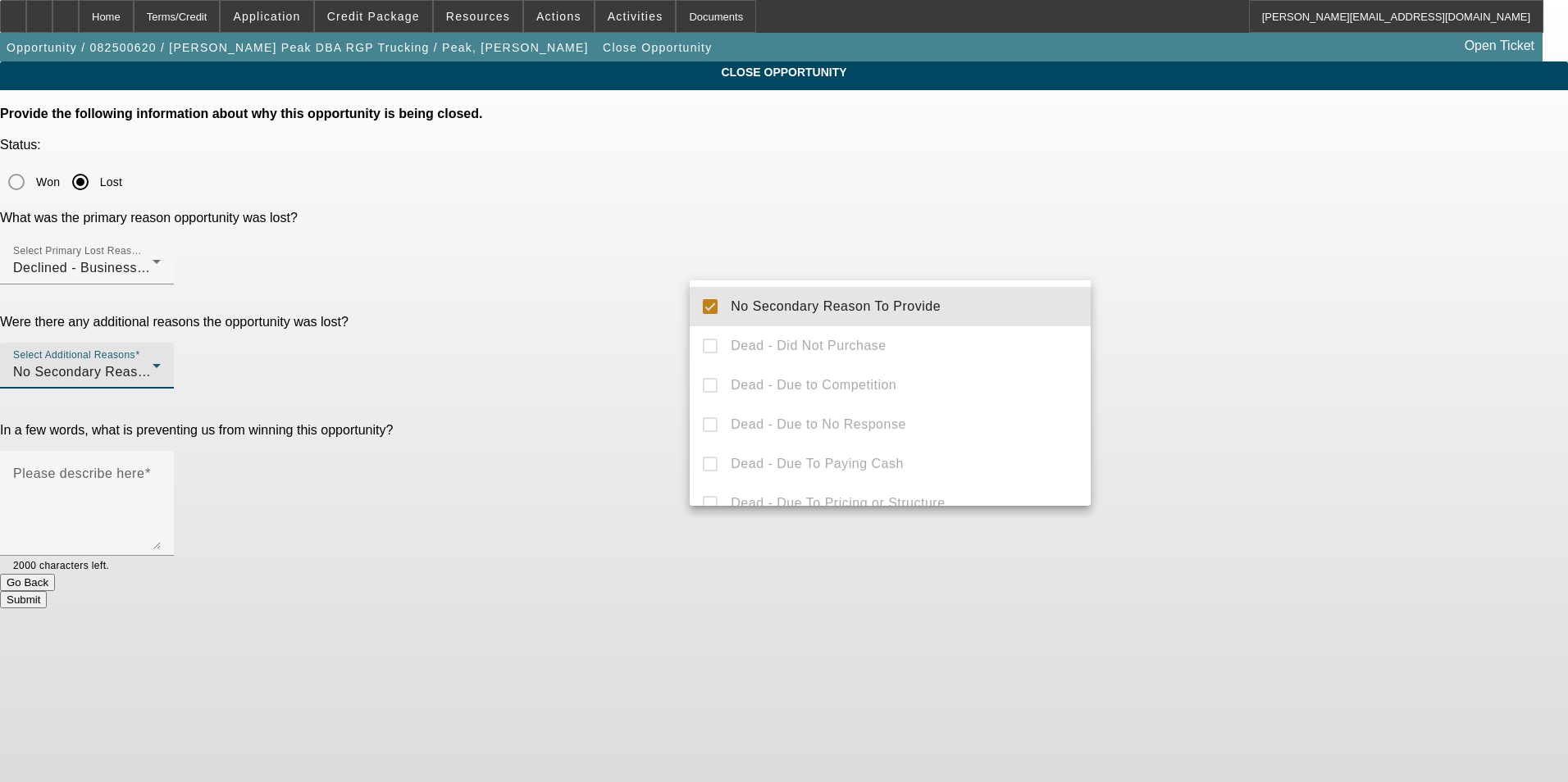
click at [1245, 354] on div at bounding box center [784, 391] width 1568 height 782
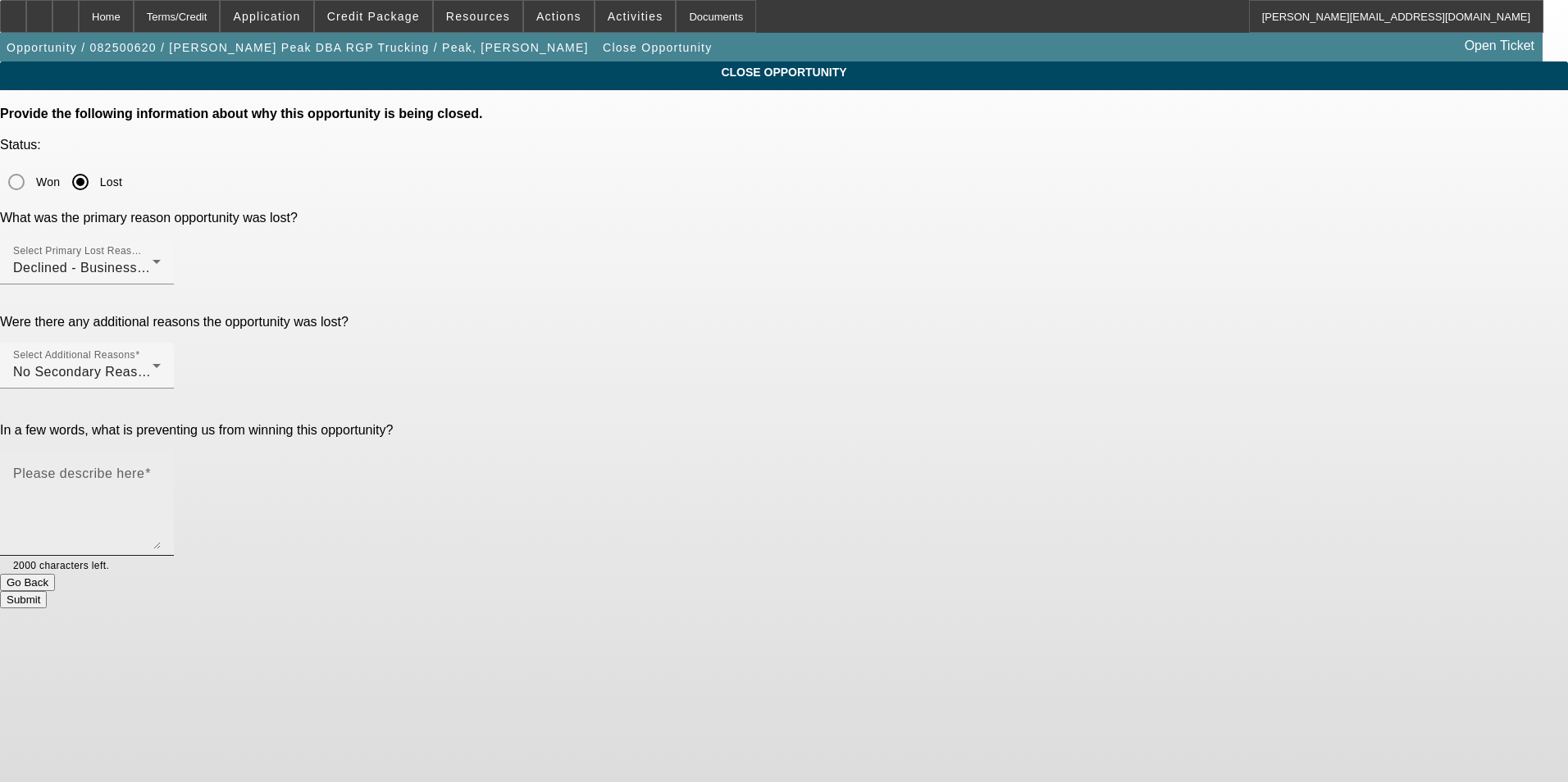
click at [161, 471] on textarea "Please describe here" at bounding box center [87, 510] width 148 height 79
type textarea "Annualized revenues do not meet the minimum requirements for CP Working Capital…"
click at [46, 591] on button "Submit" at bounding box center [23, 600] width 46 height 17
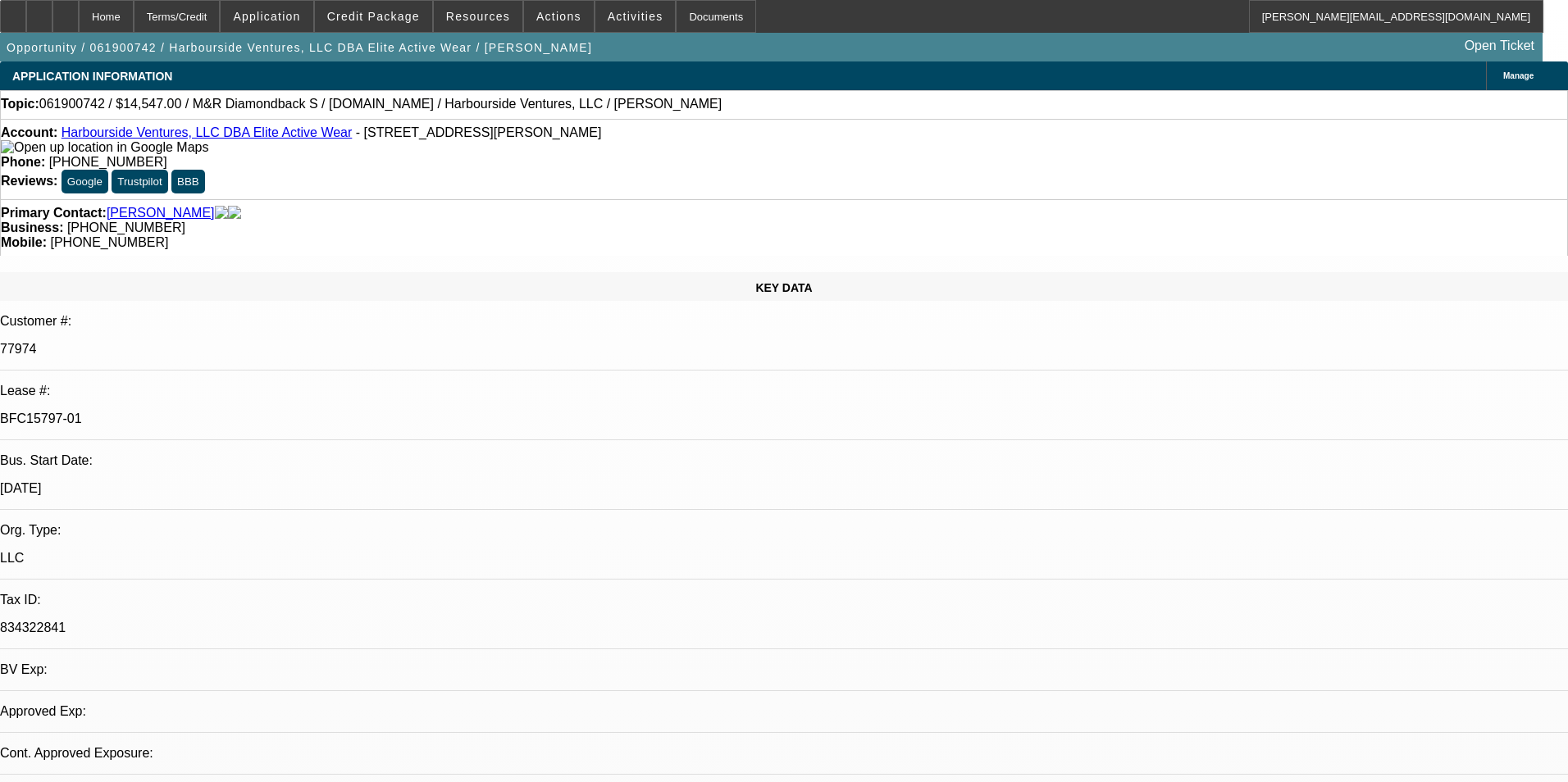
select select "0"
select select "2"
select select "0.1"
select select "4"
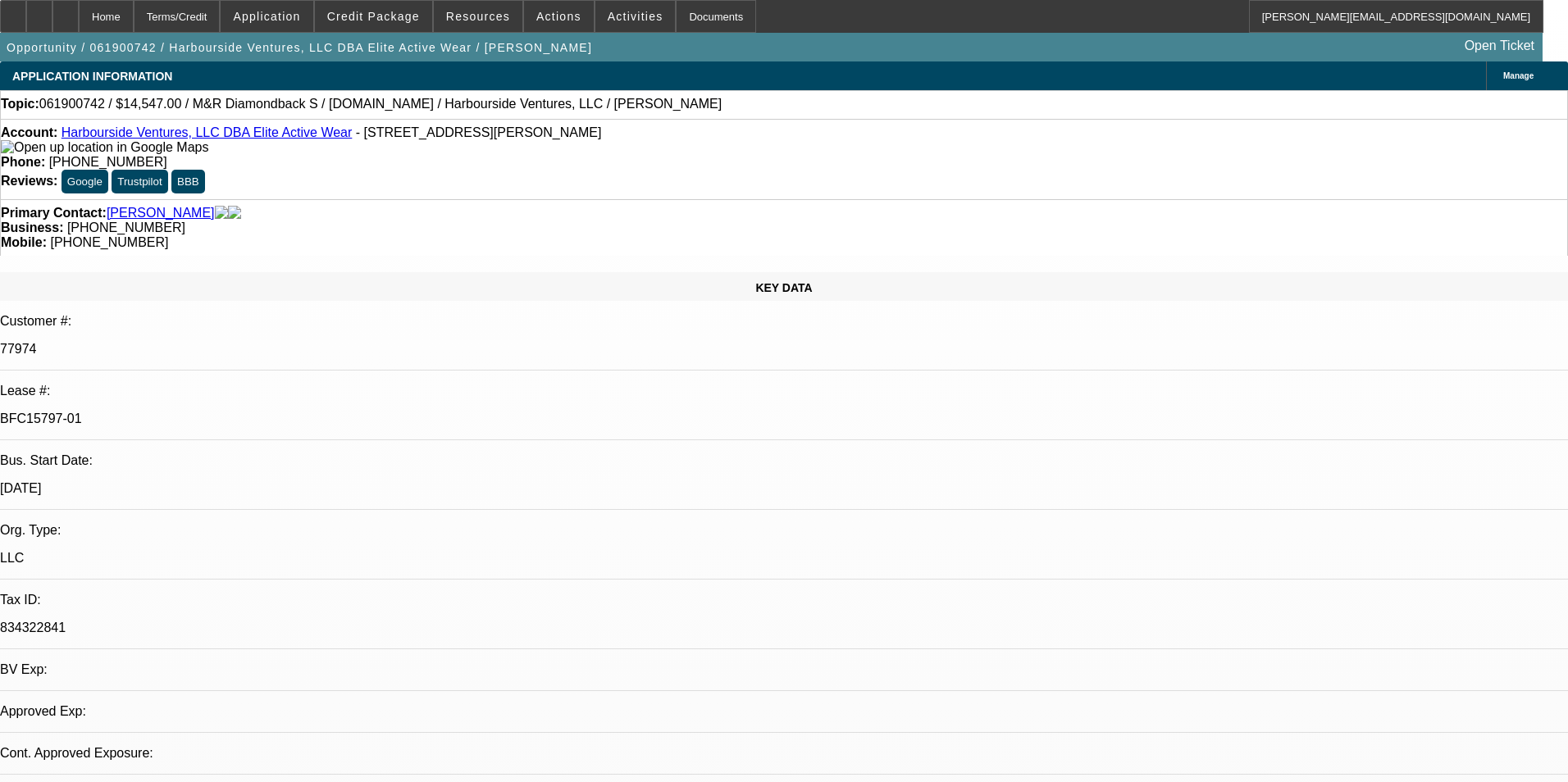
select select "0"
select select "2"
select select "0.1"
select select "4"
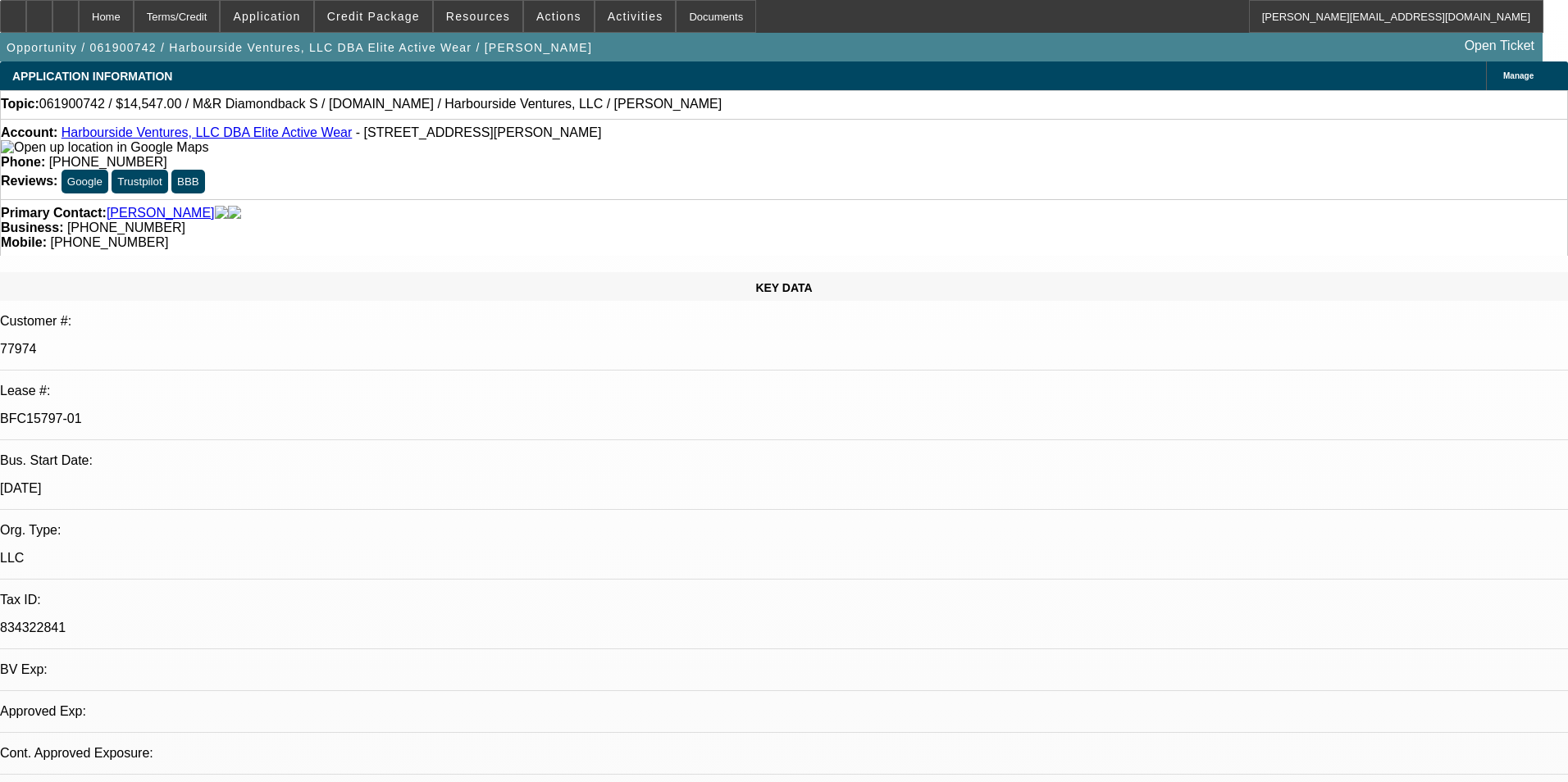
select select "0"
select select "2"
select select "0.1"
select select "4"
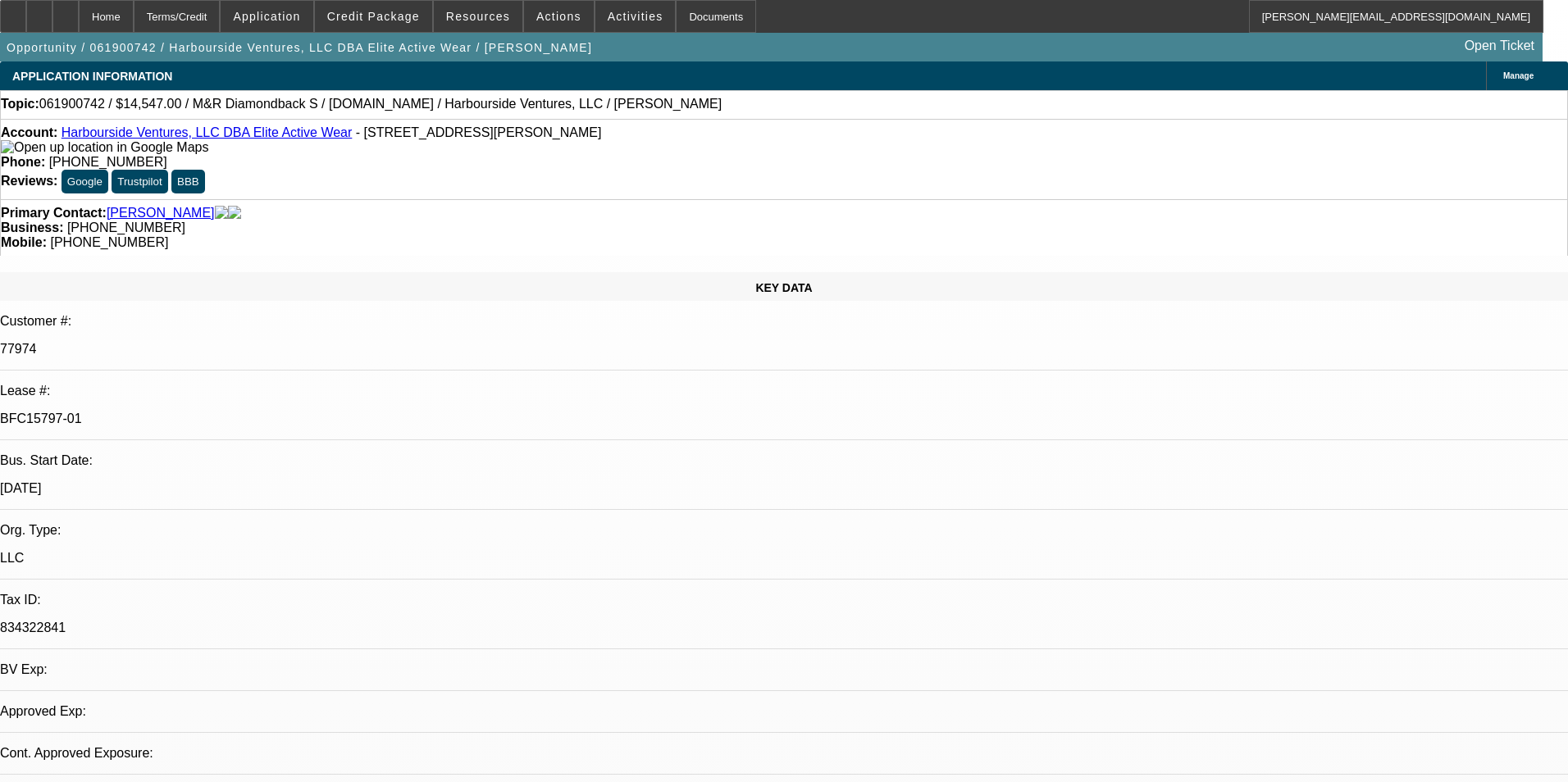
select select "0"
select select "2"
select select "0.1"
select select "4"
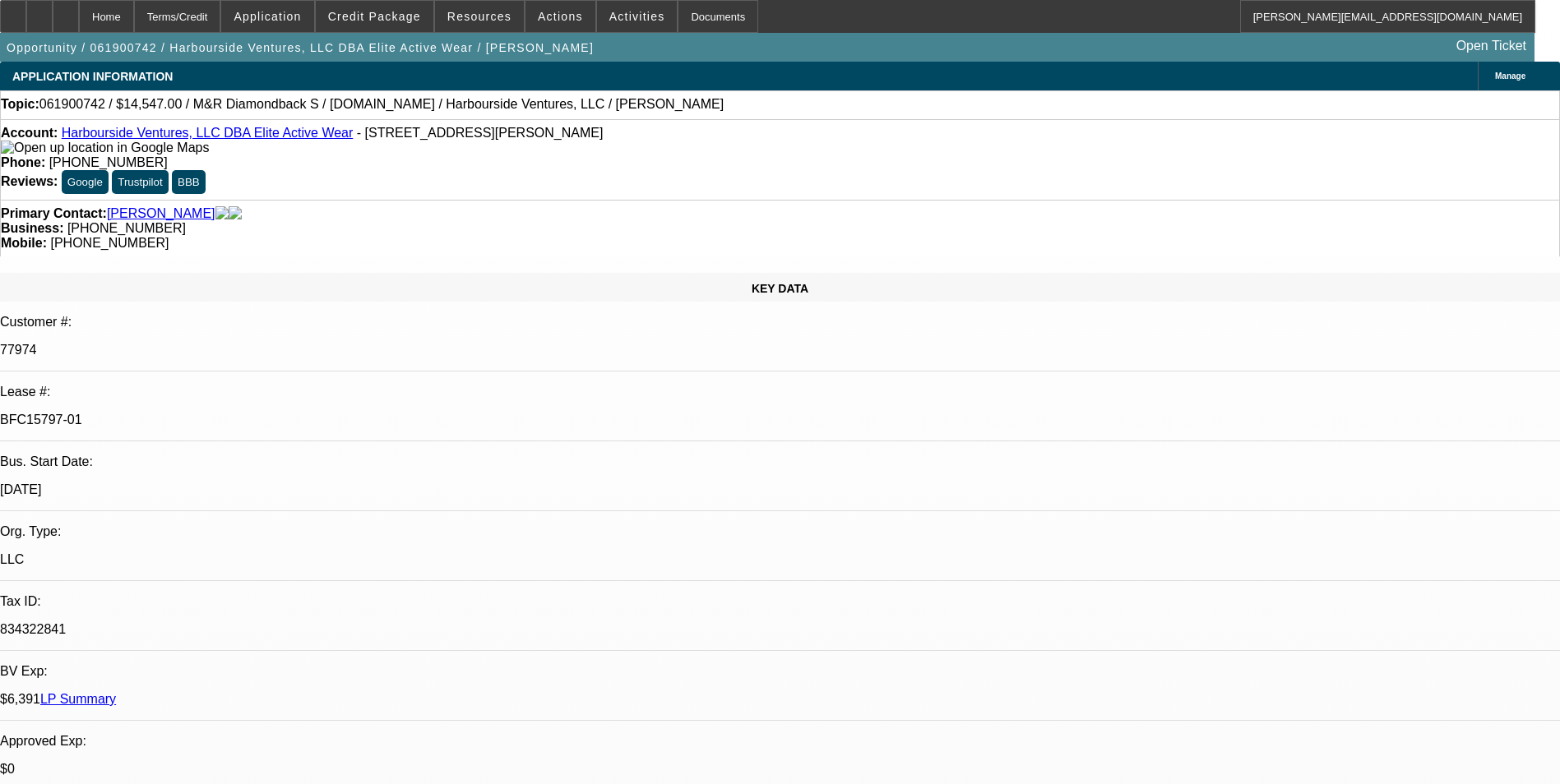
scroll to position [575, 0]
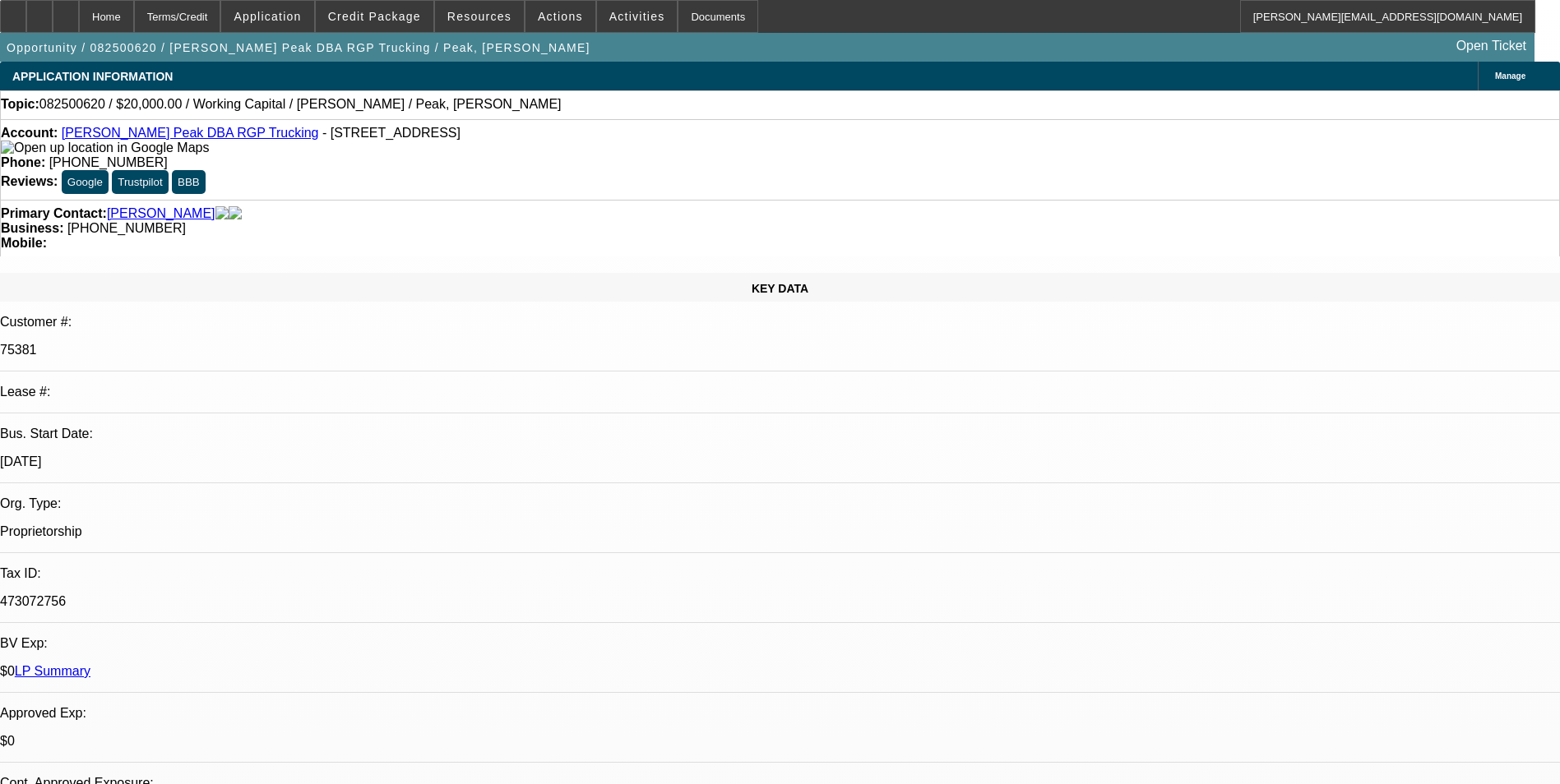
select select "0"
select select "2"
select select "0.1"
select select "0"
select select "2"
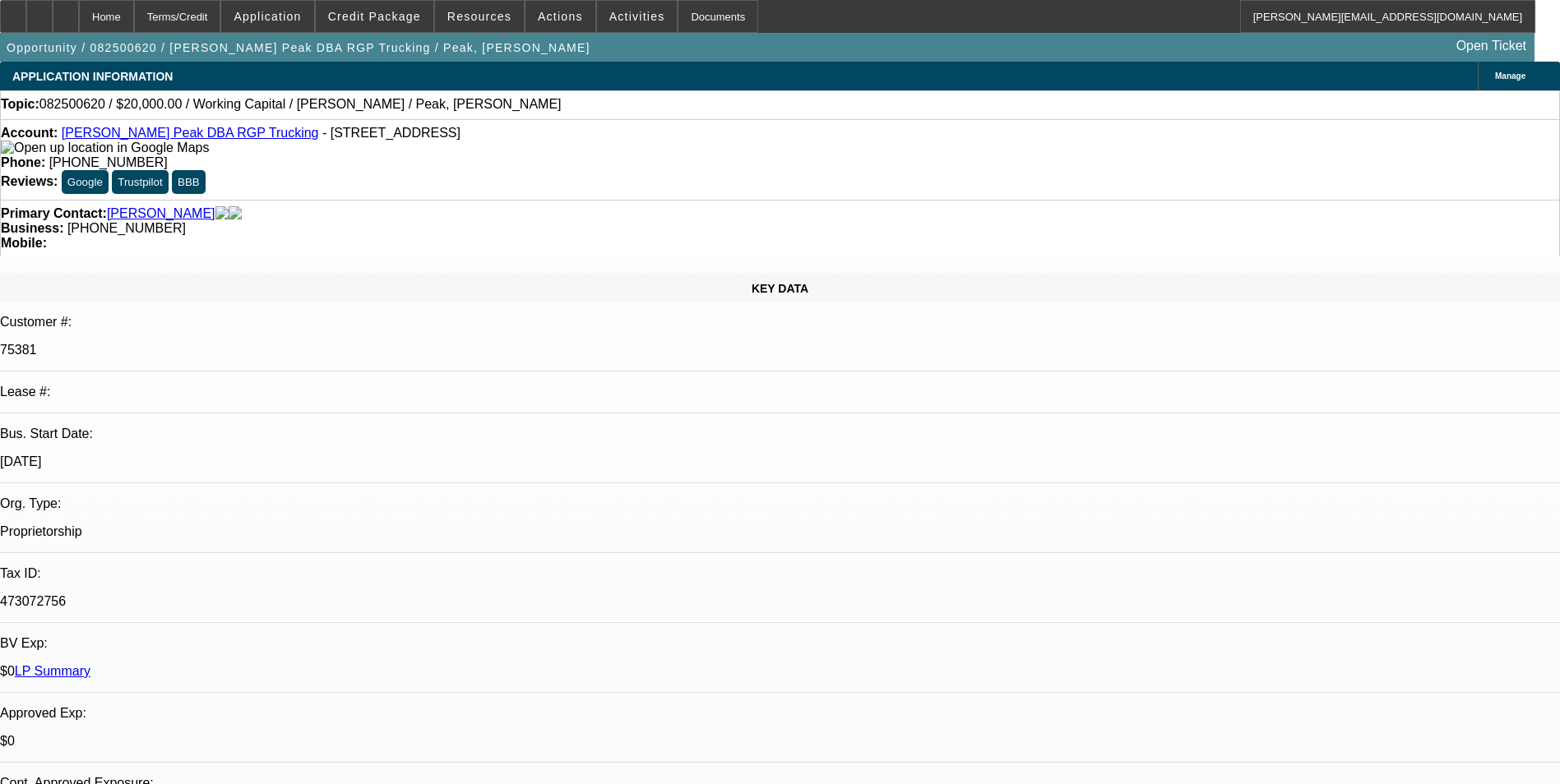
select select "0.1"
select select "1"
select select "2"
select select "4"
select select "1"
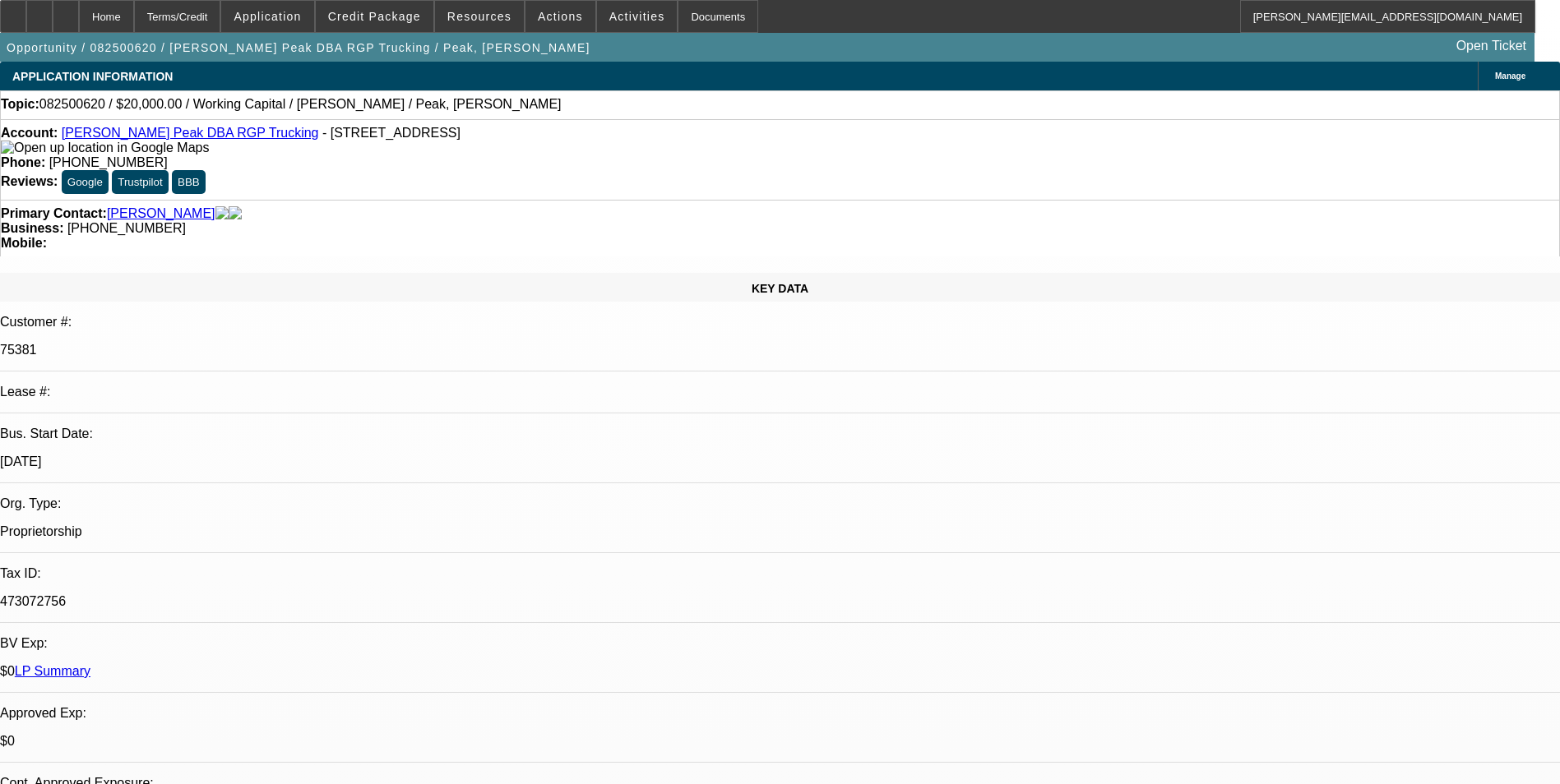
select select "2"
select select "4"
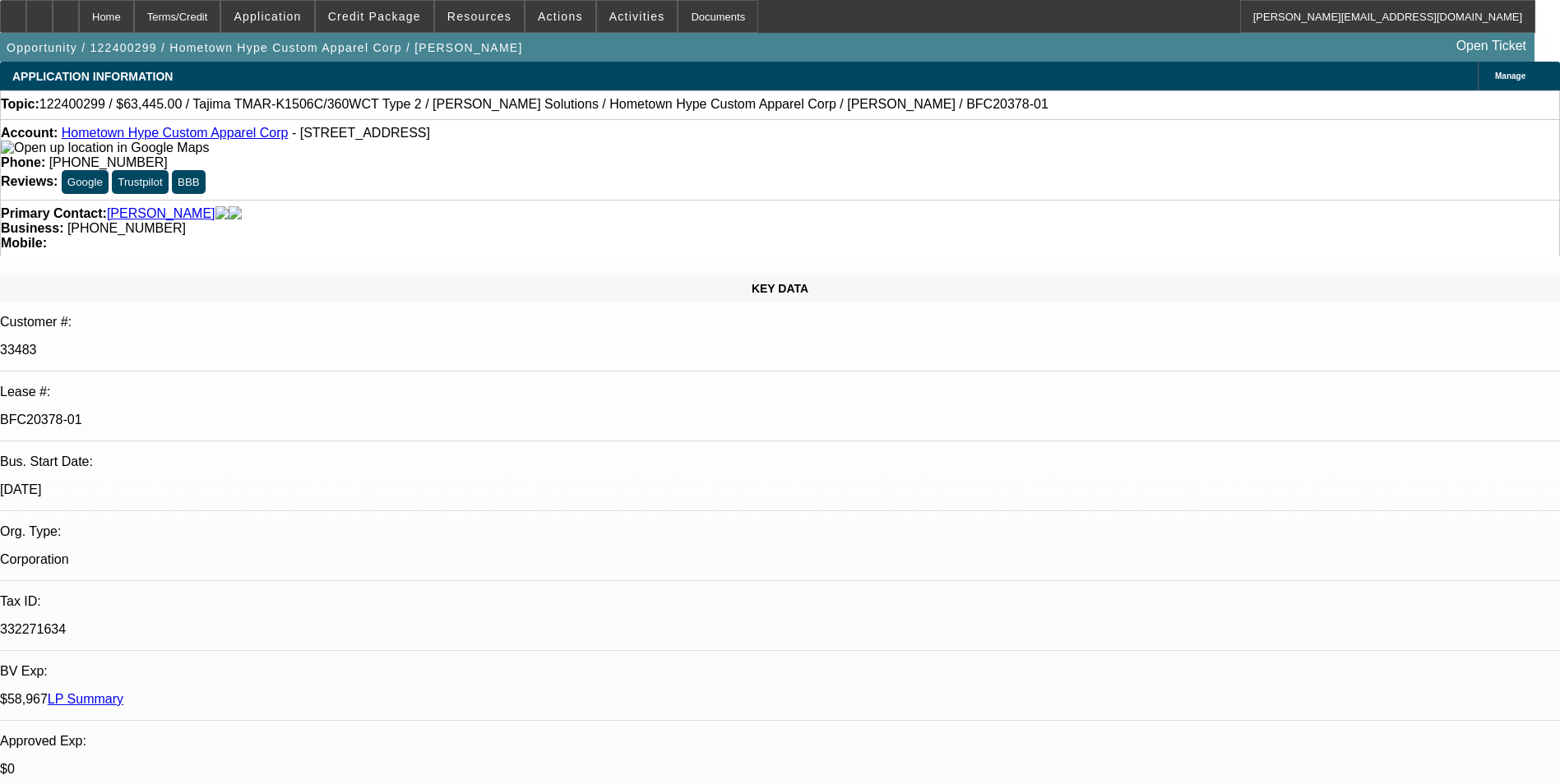
select select "0"
select select "2"
select select "0"
select select "2"
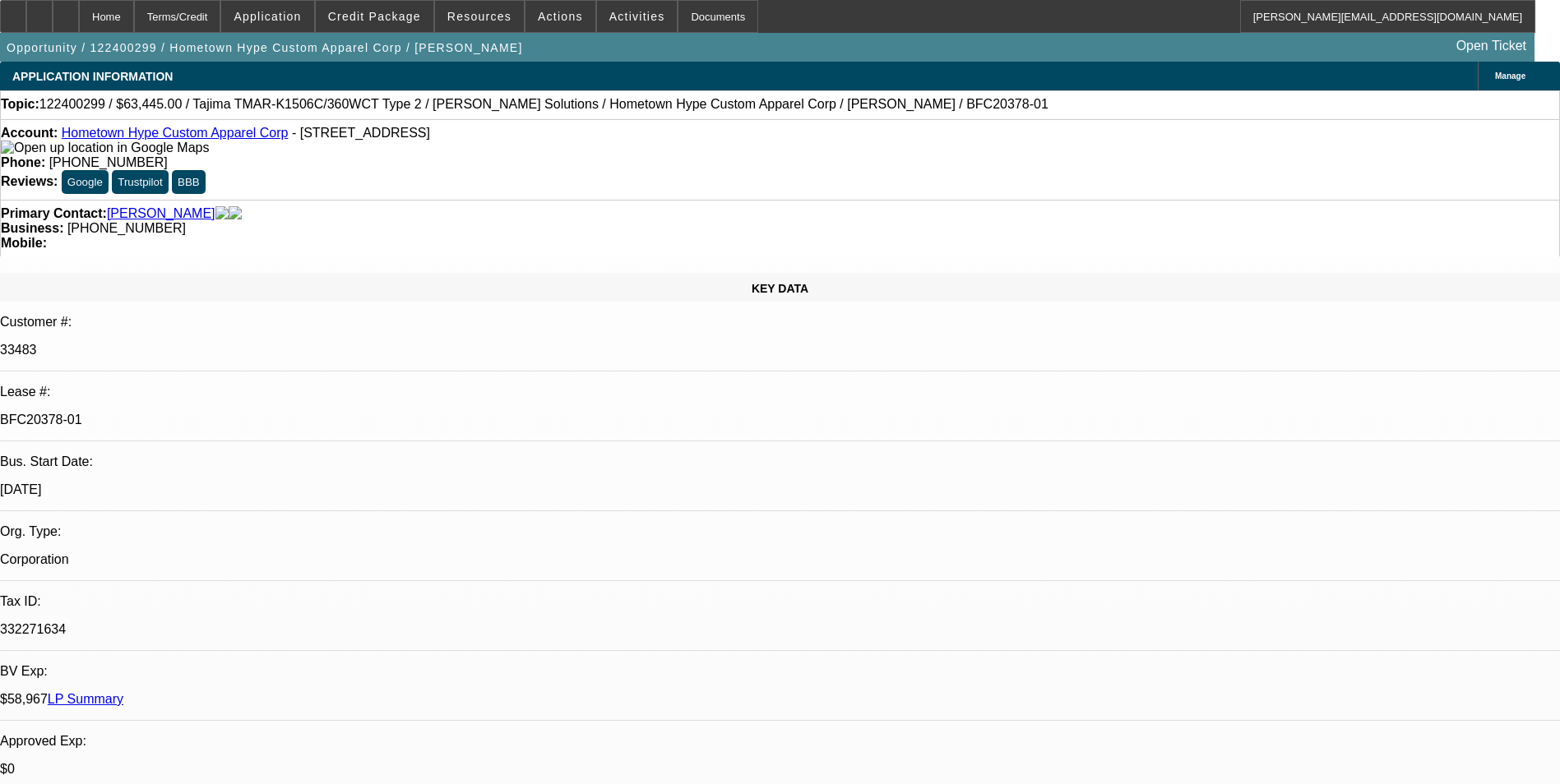
select select "0"
select select "2"
select select "0"
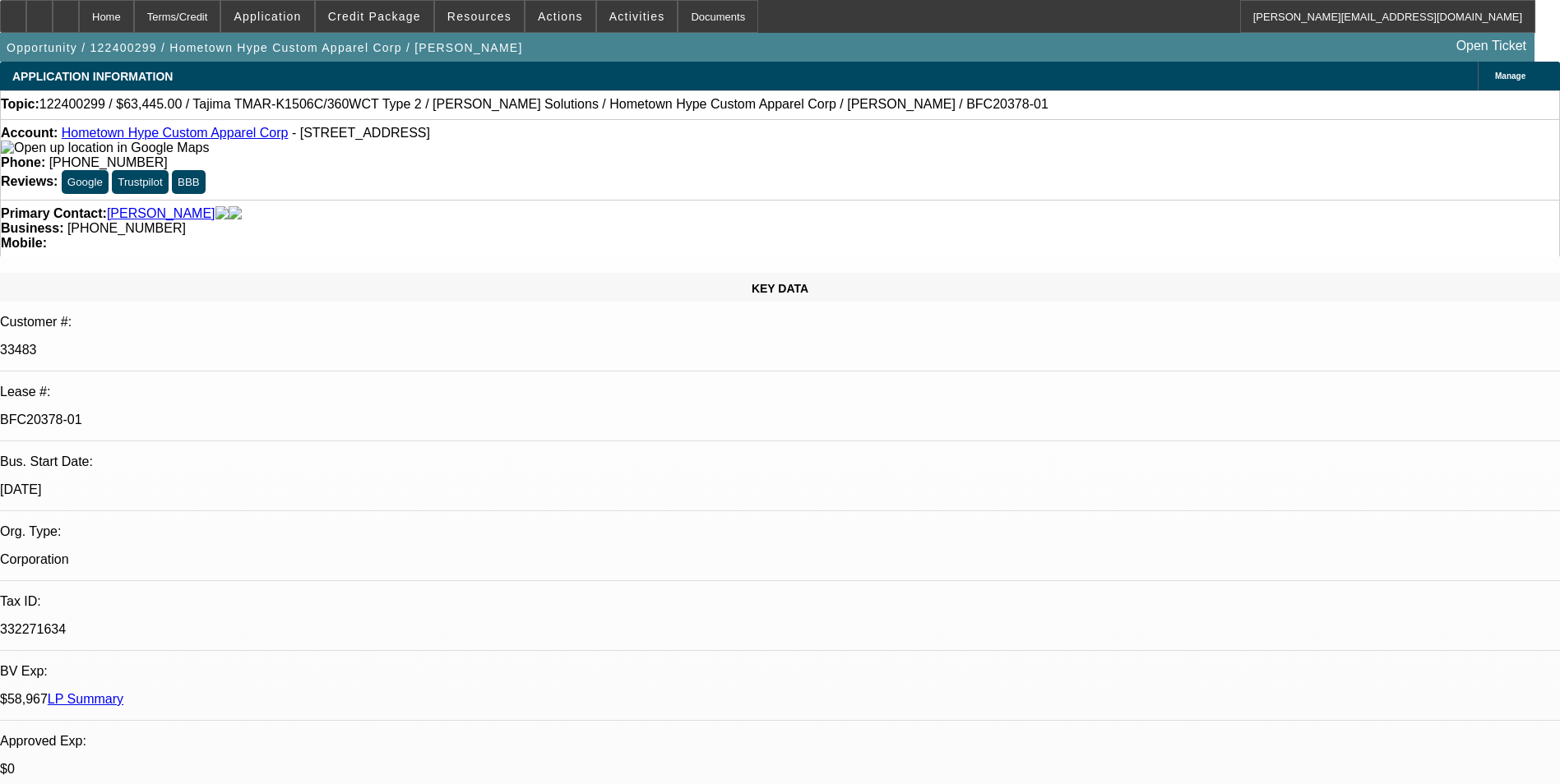
select select "2"
select select "0"
select select "1"
select select "2"
select select "6"
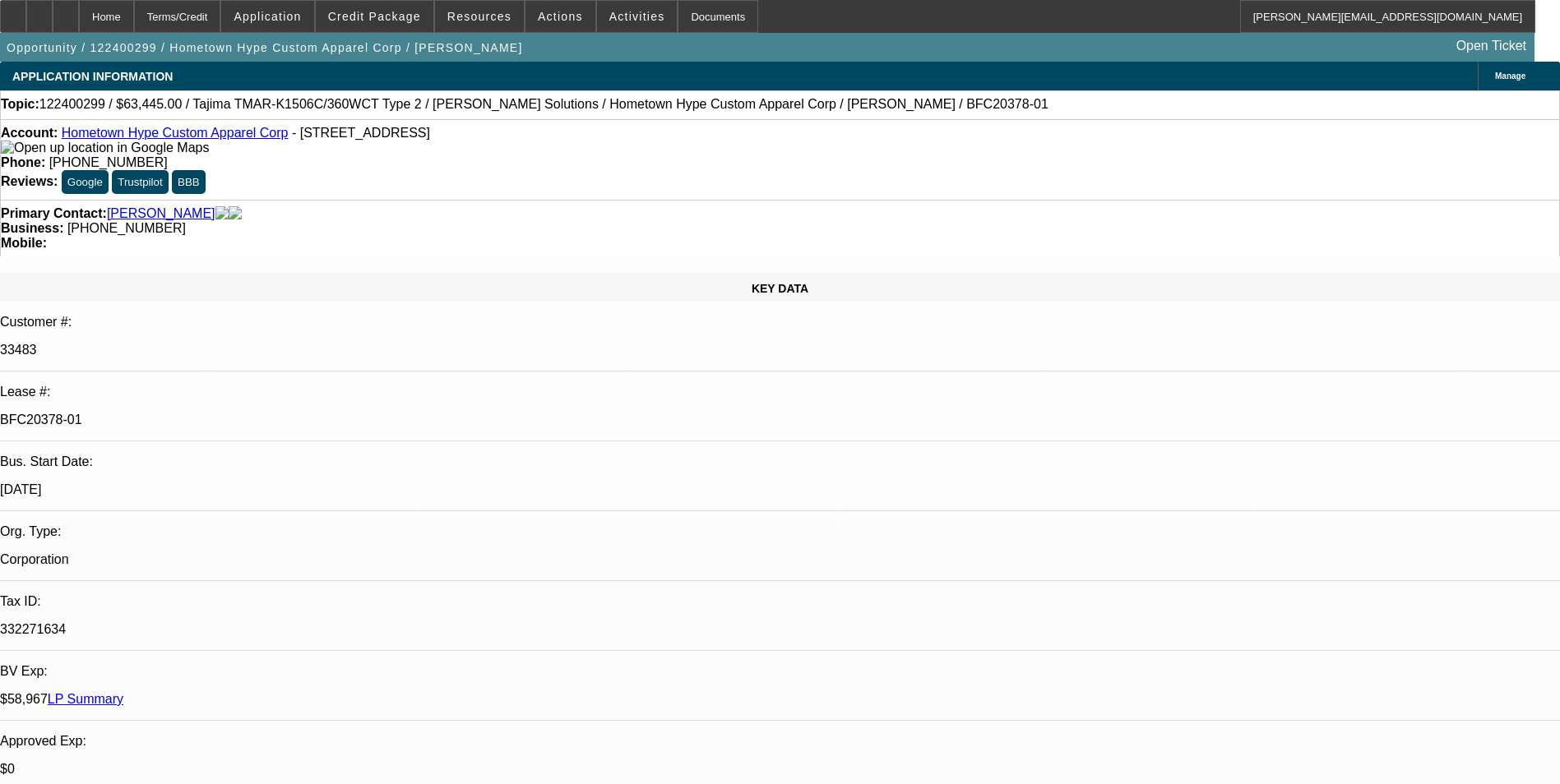
select select "1"
select select "2"
select select "6"
select select "1"
select select "2"
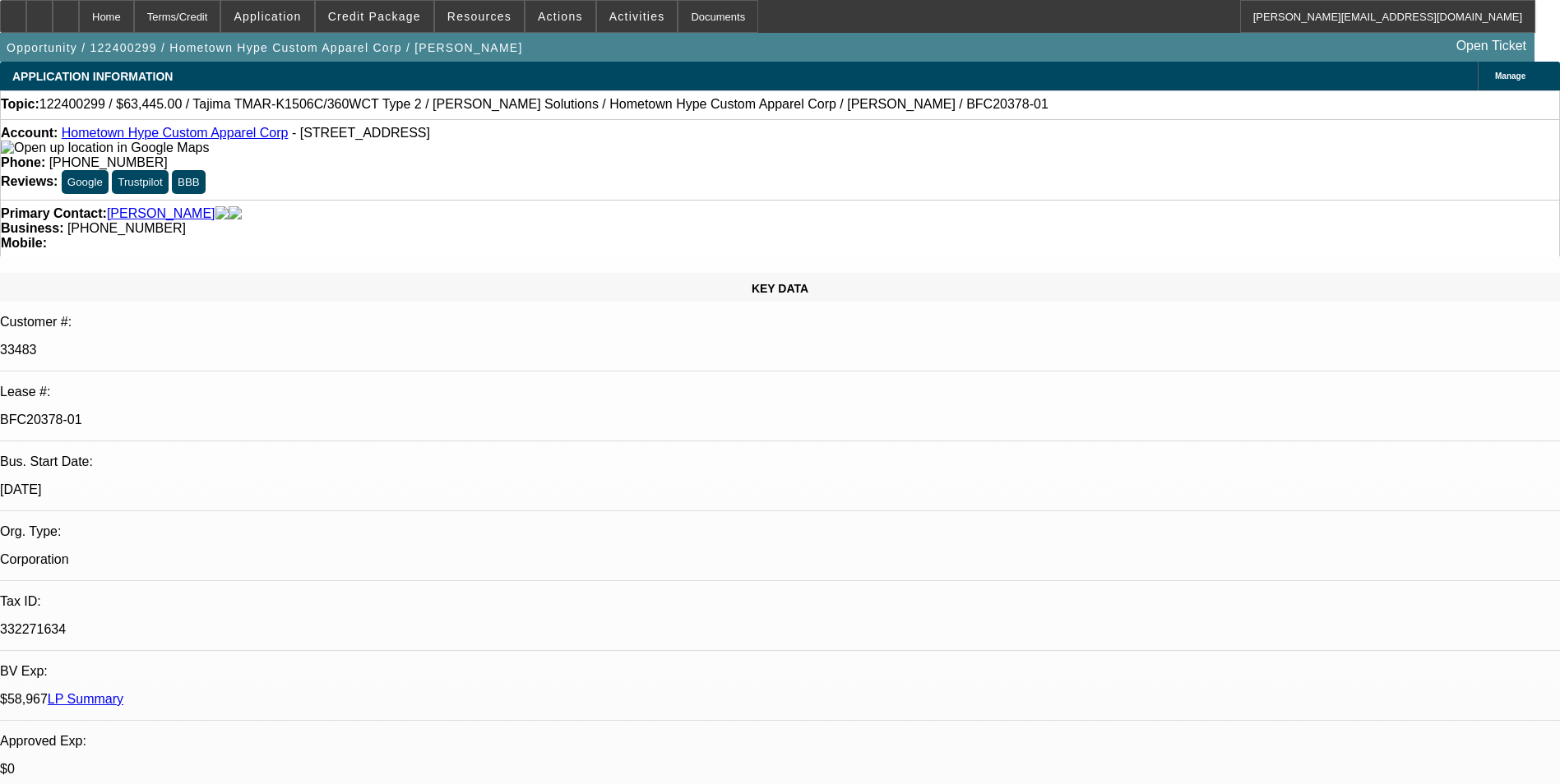
select select "6"
select select "1"
select select "2"
select select "6"
click at [375, 21] on span "Credit Package" at bounding box center [375, 17] width 93 height 13
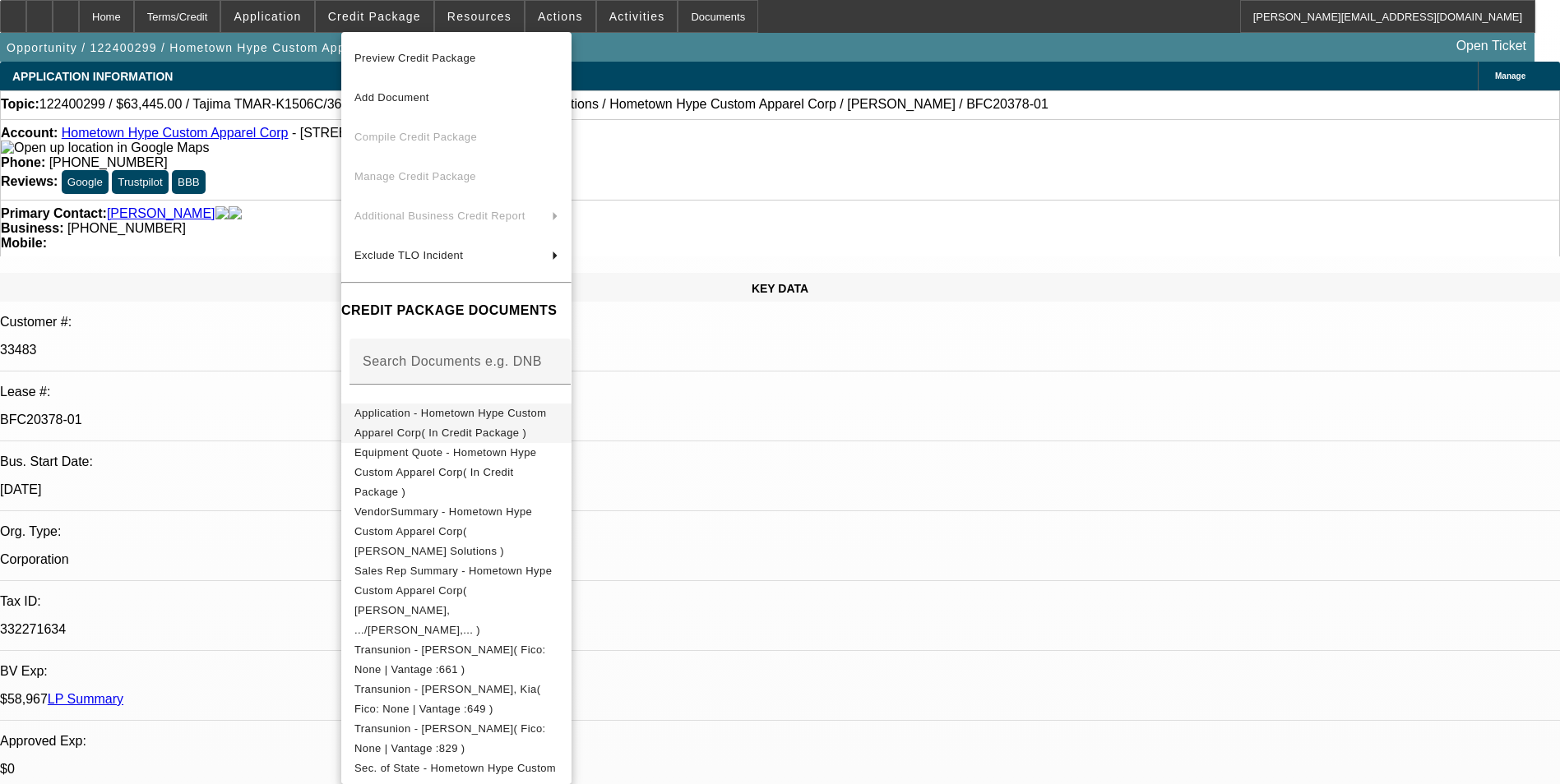
click at [456, 408] on span "Application - Hometown Hype Custom Apparel Corp( In Credit Package )" at bounding box center [456, 423] width 204 height 39
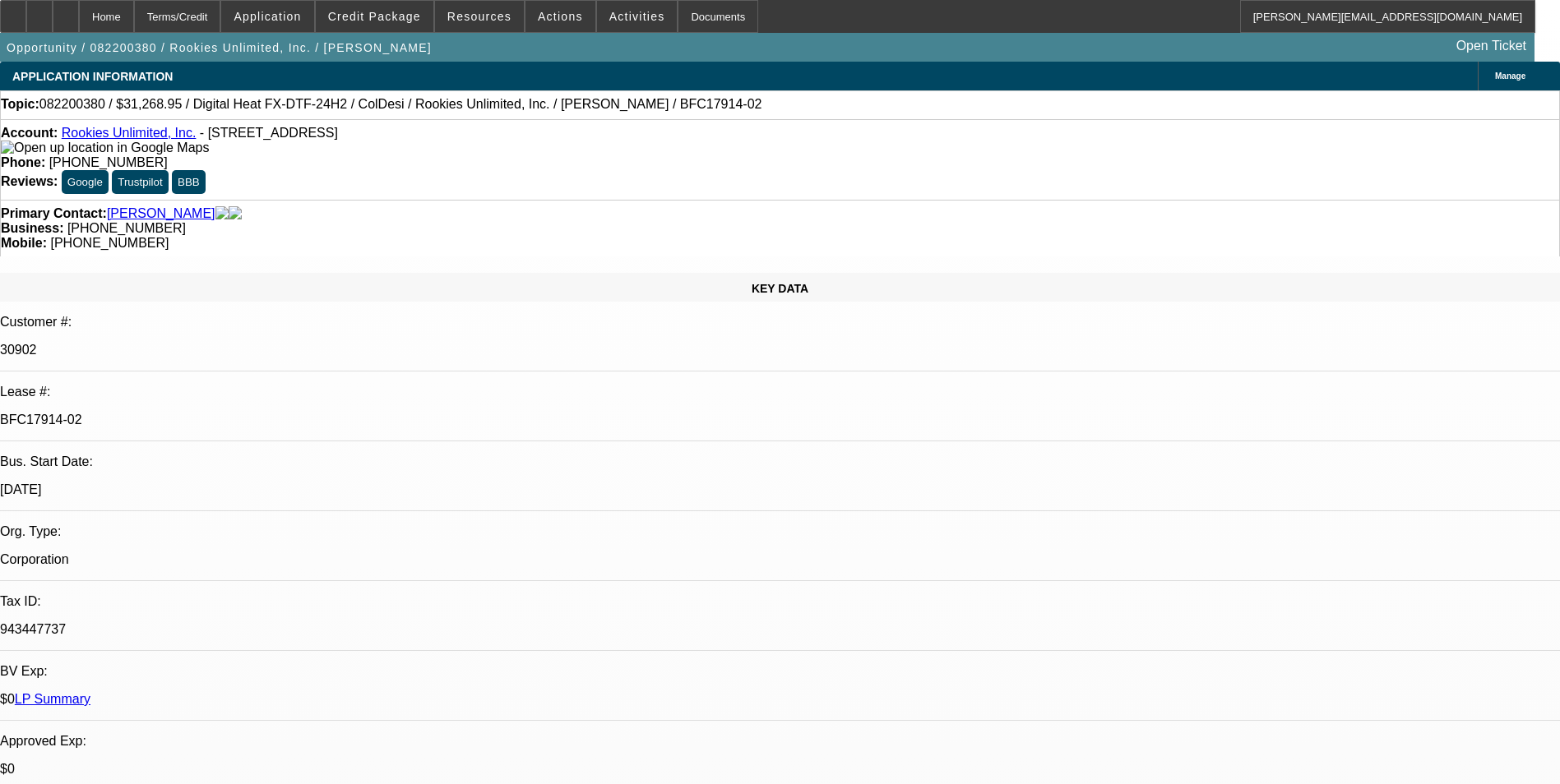
select select "0"
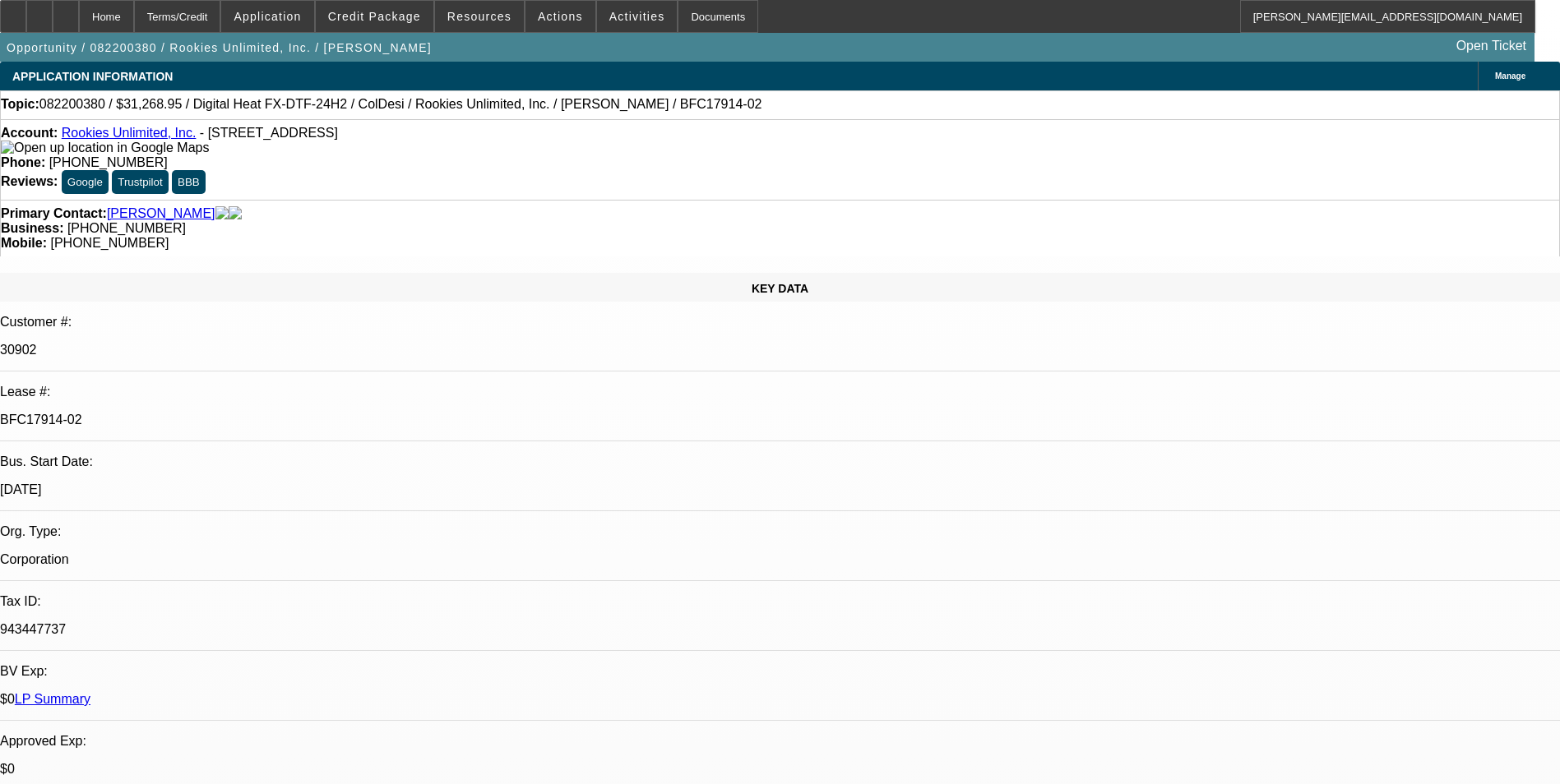
select select "0"
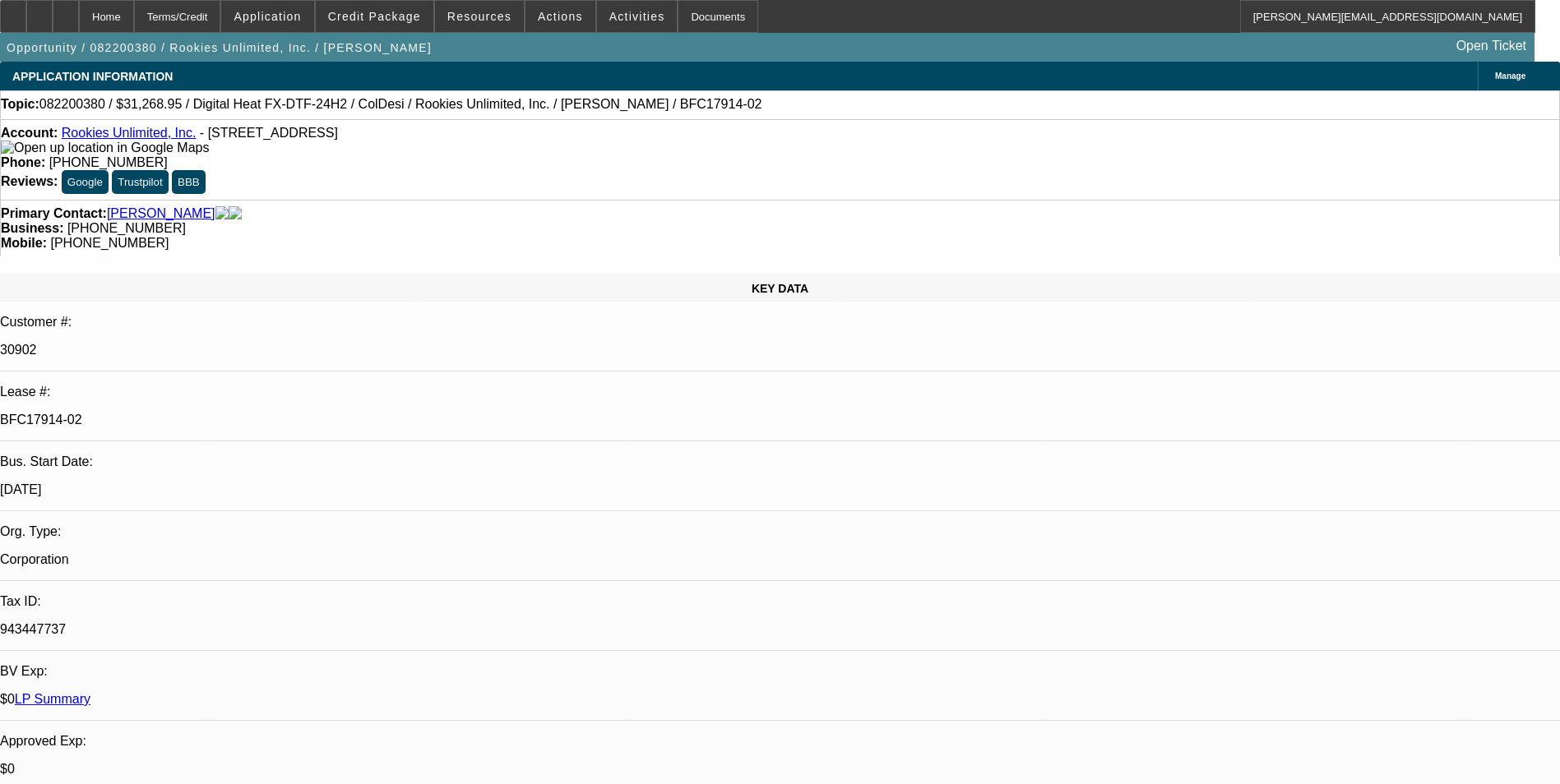
select select "0"
select select "1"
select select "6"
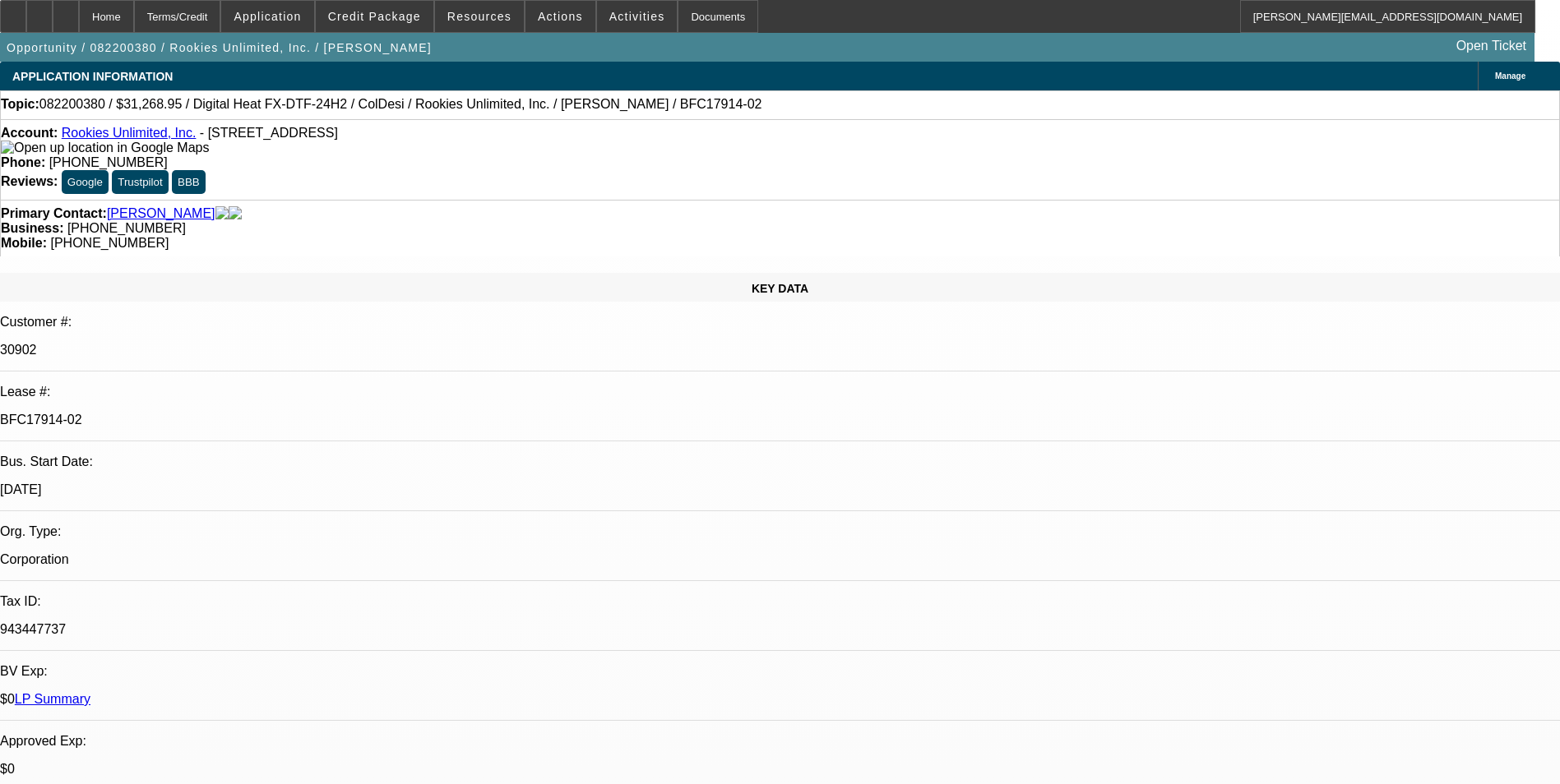
select select "1"
select select "6"
select select "1"
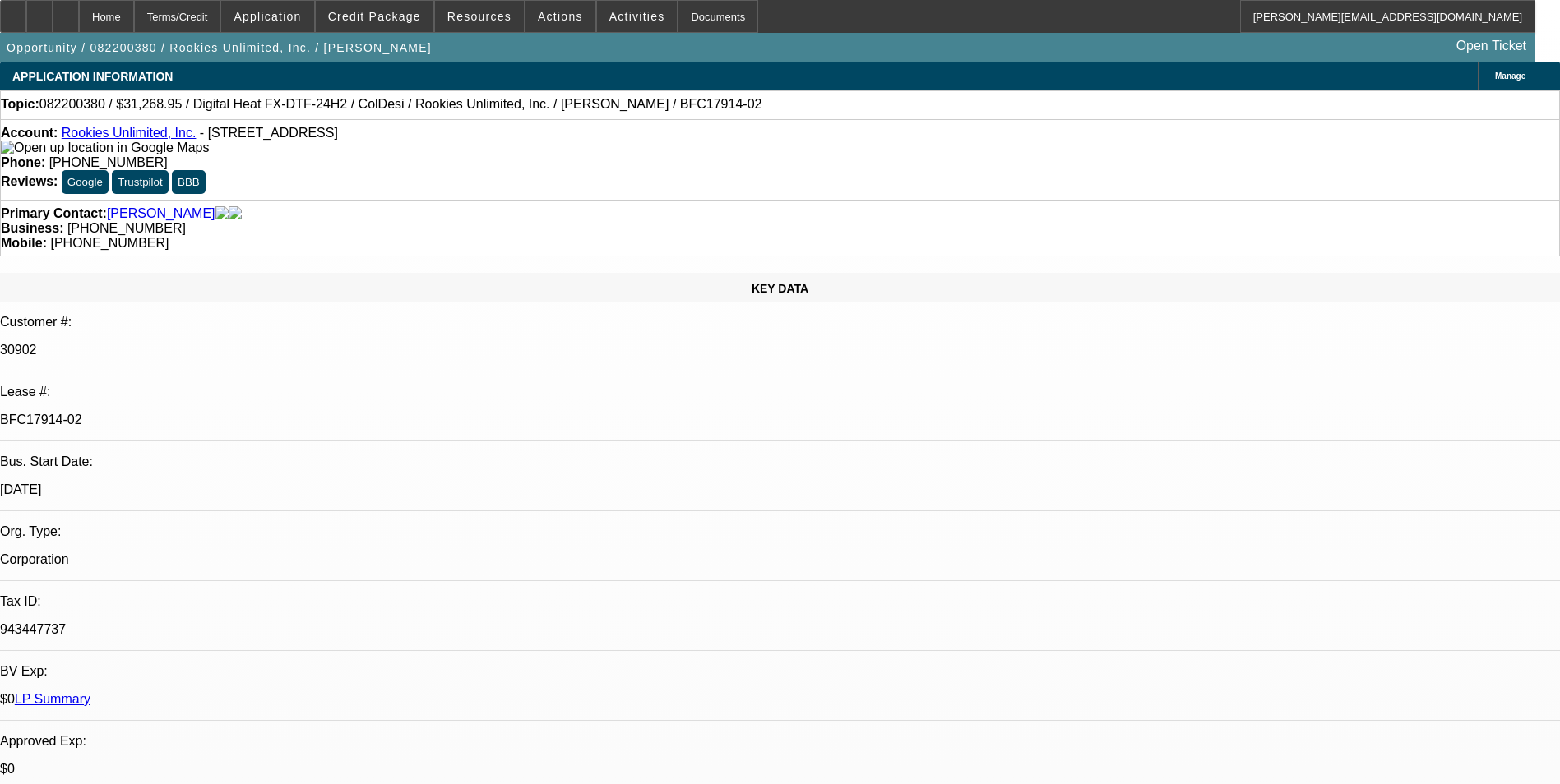
select select "6"
select select "1"
select select "6"
